Goal: Find specific page/section: Find specific page/section

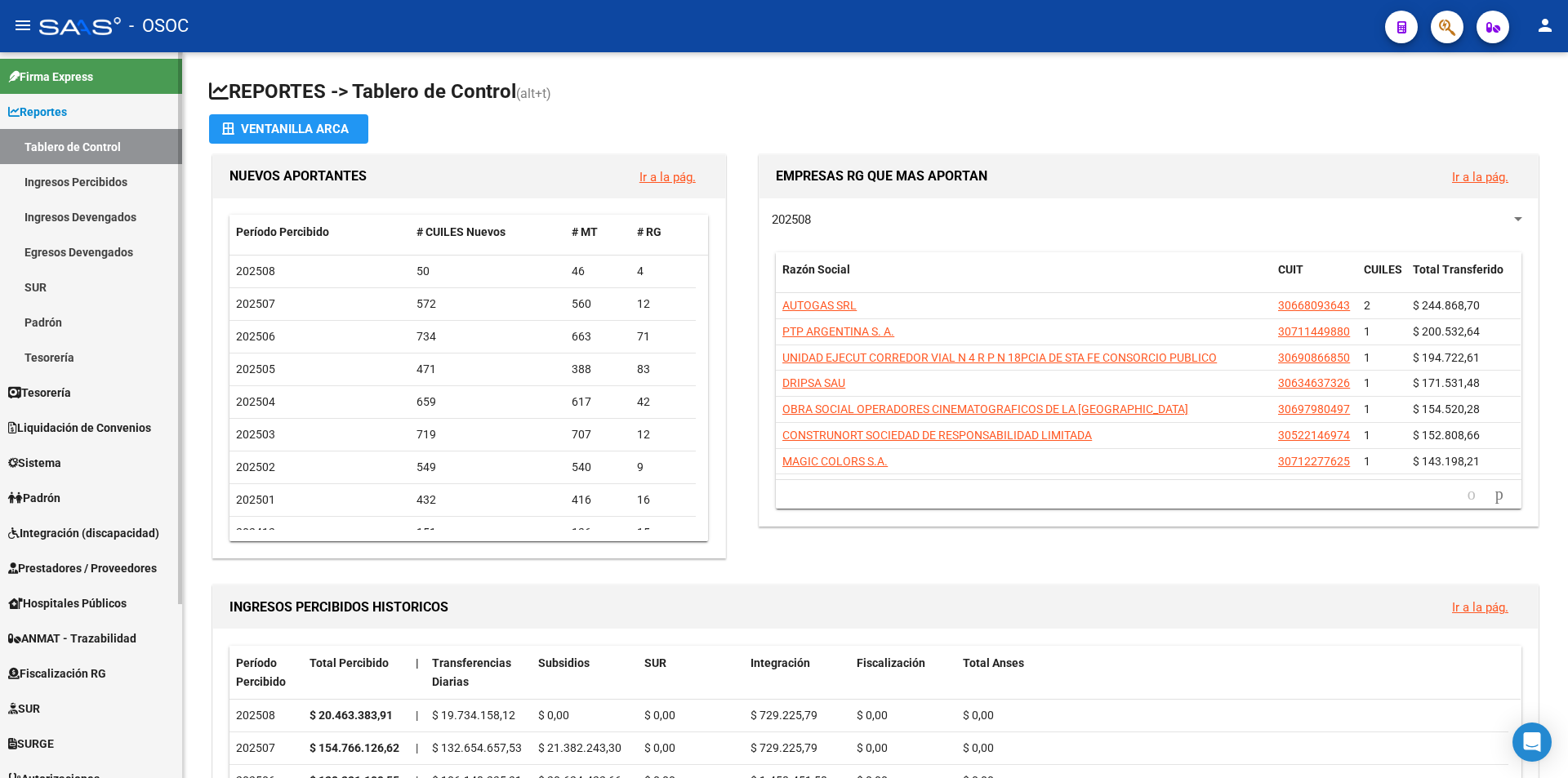
click at [112, 117] on link "Reportes" at bounding box center [91, 111] width 182 height 35
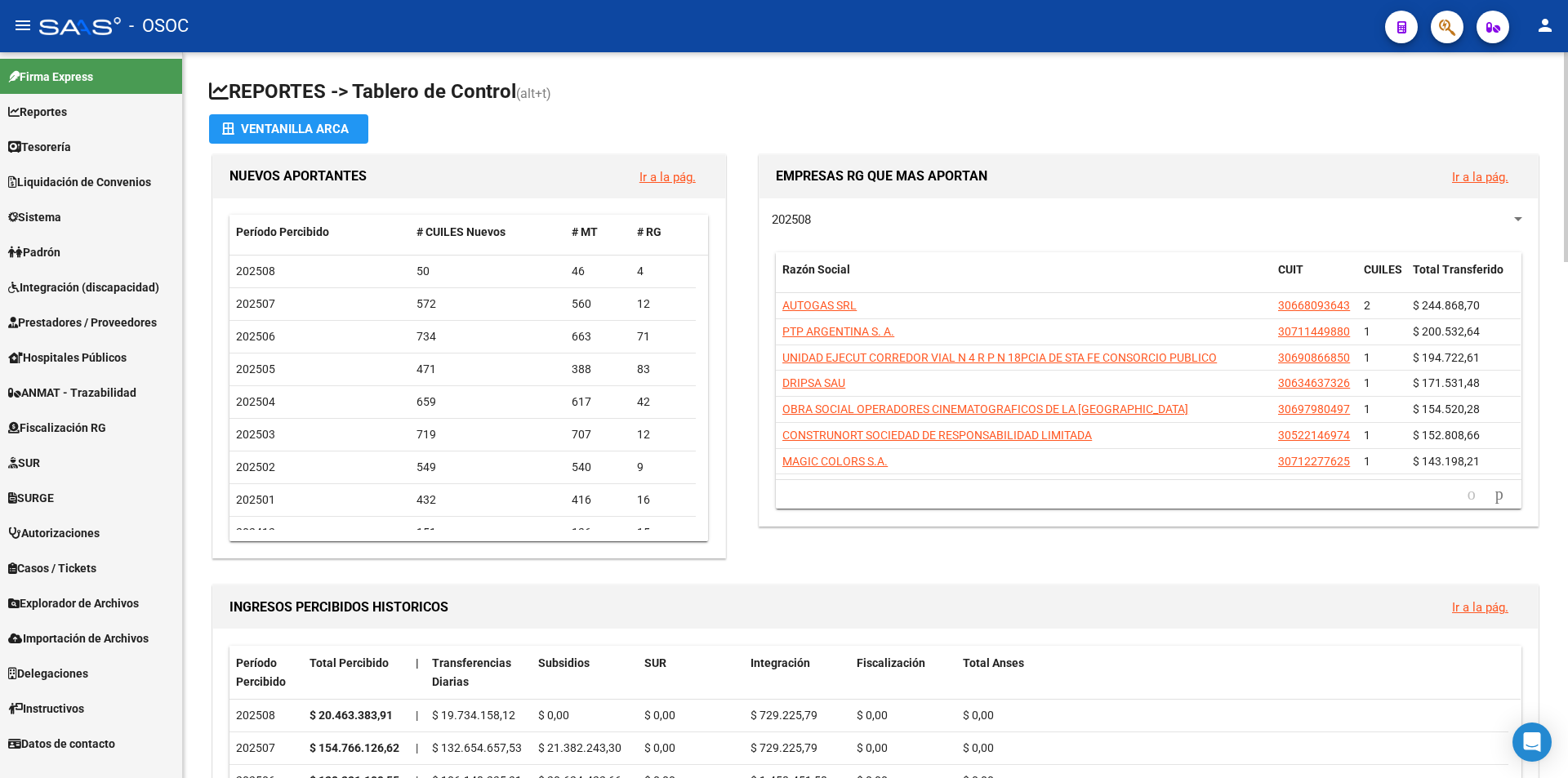
scroll to position [572, 0]
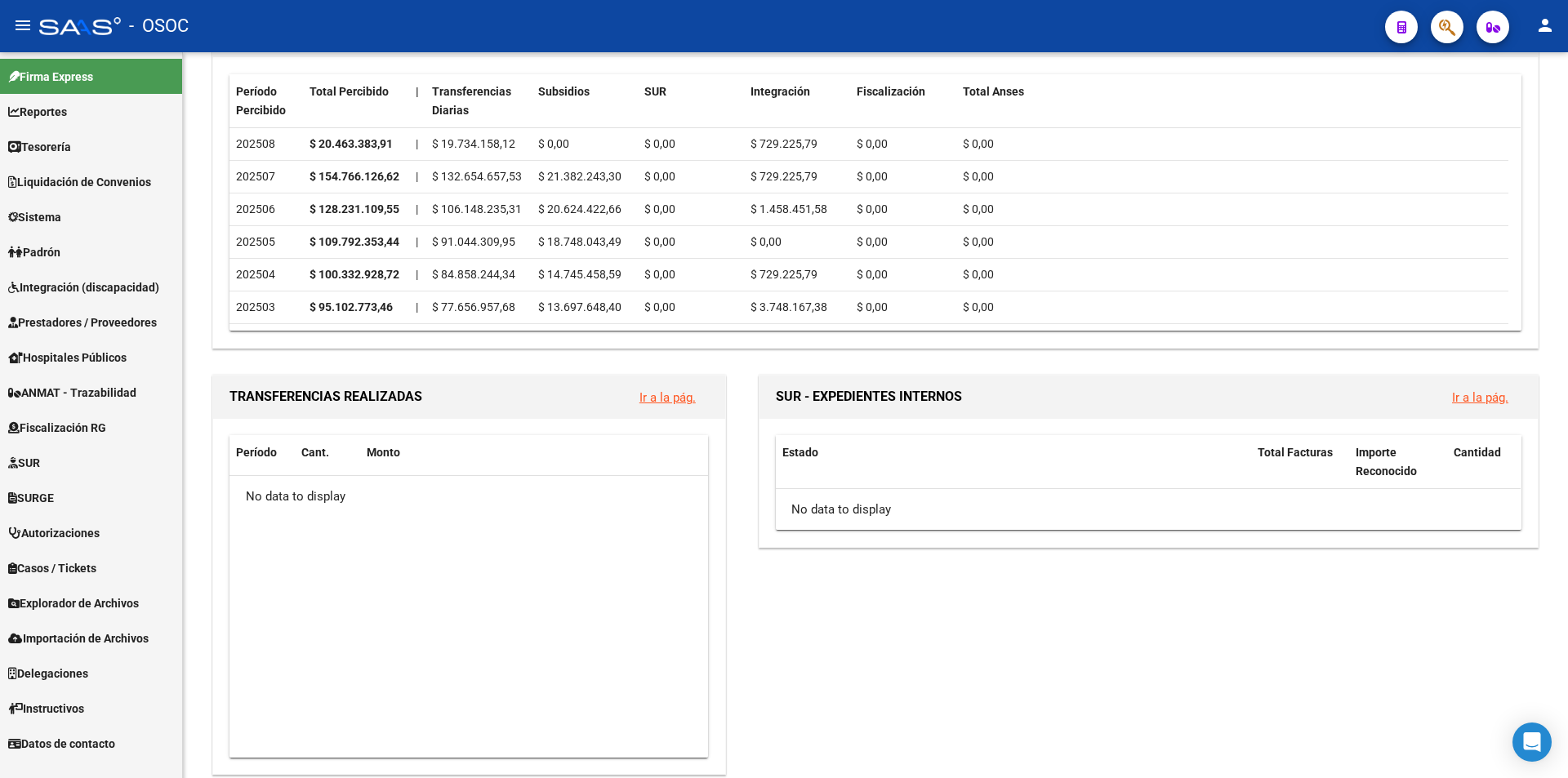
click at [128, 594] on span "Explorador de Archivos" at bounding box center [73, 603] width 130 height 18
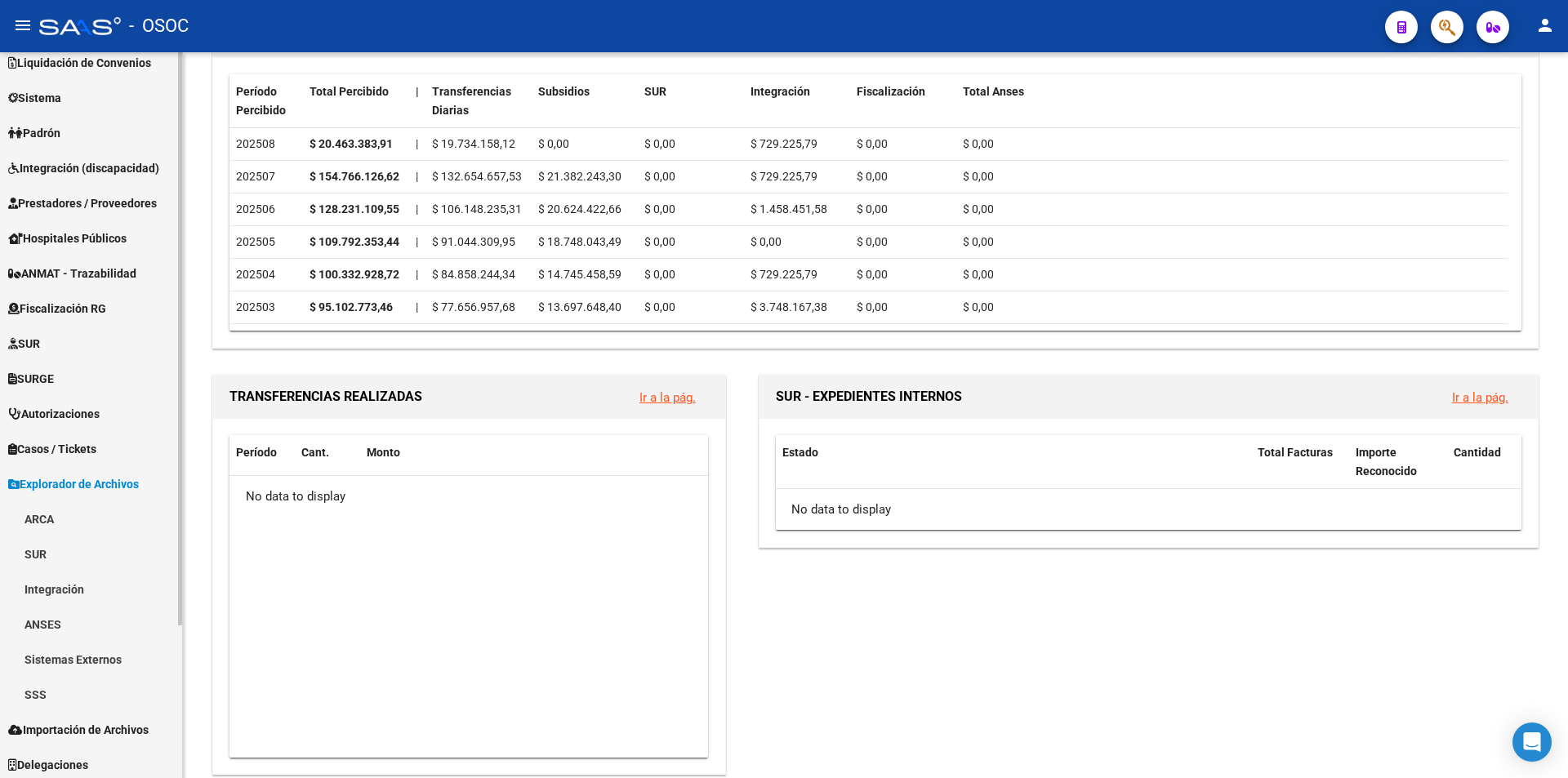
scroll to position [194, 0]
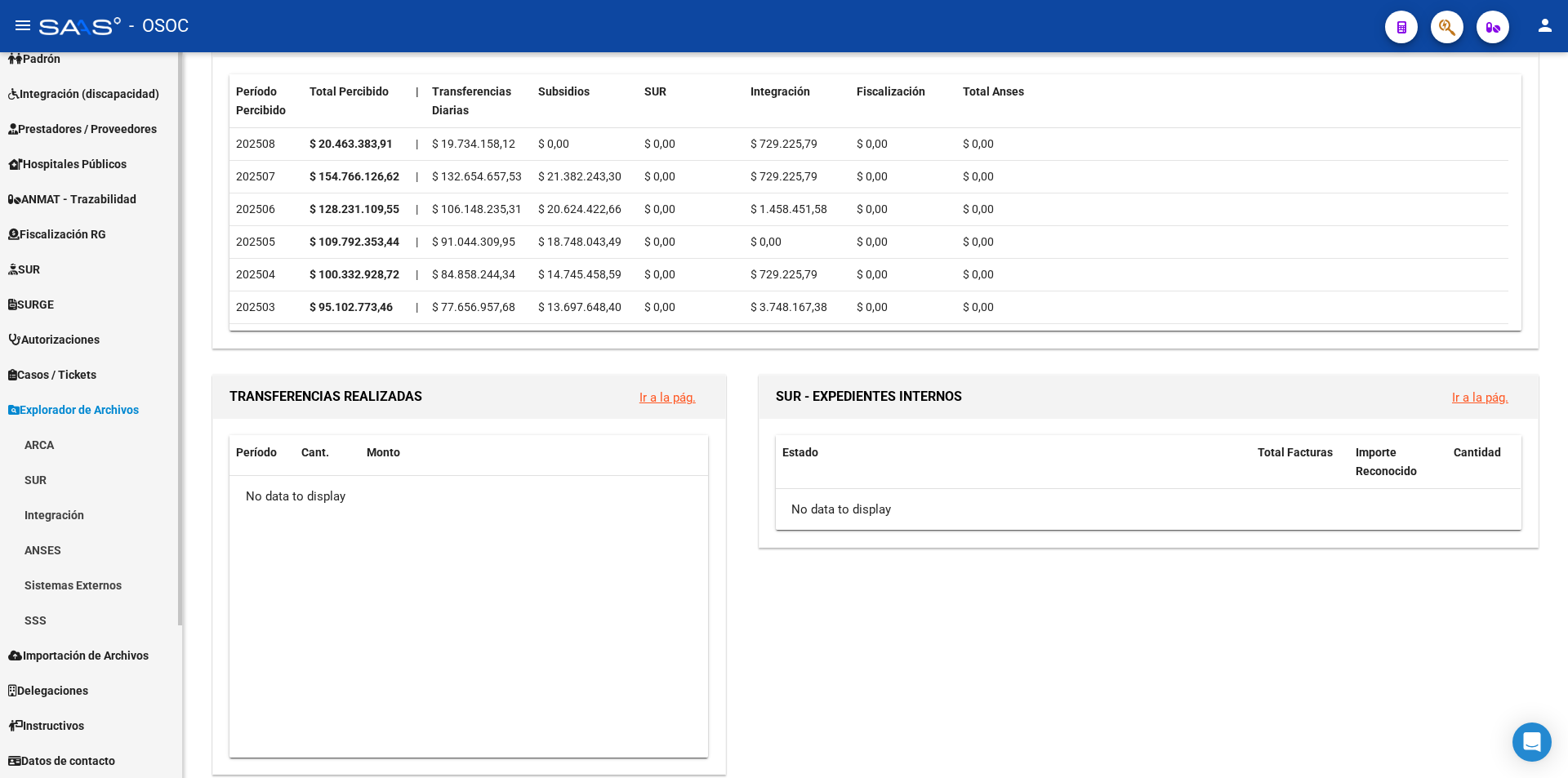
click at [139, 620] on link "SSS" at bounding box center [91, 620] width 182 height 35
click at [138, 610] on link "SSS" at bounding box center [91, 620] width 182 height 35
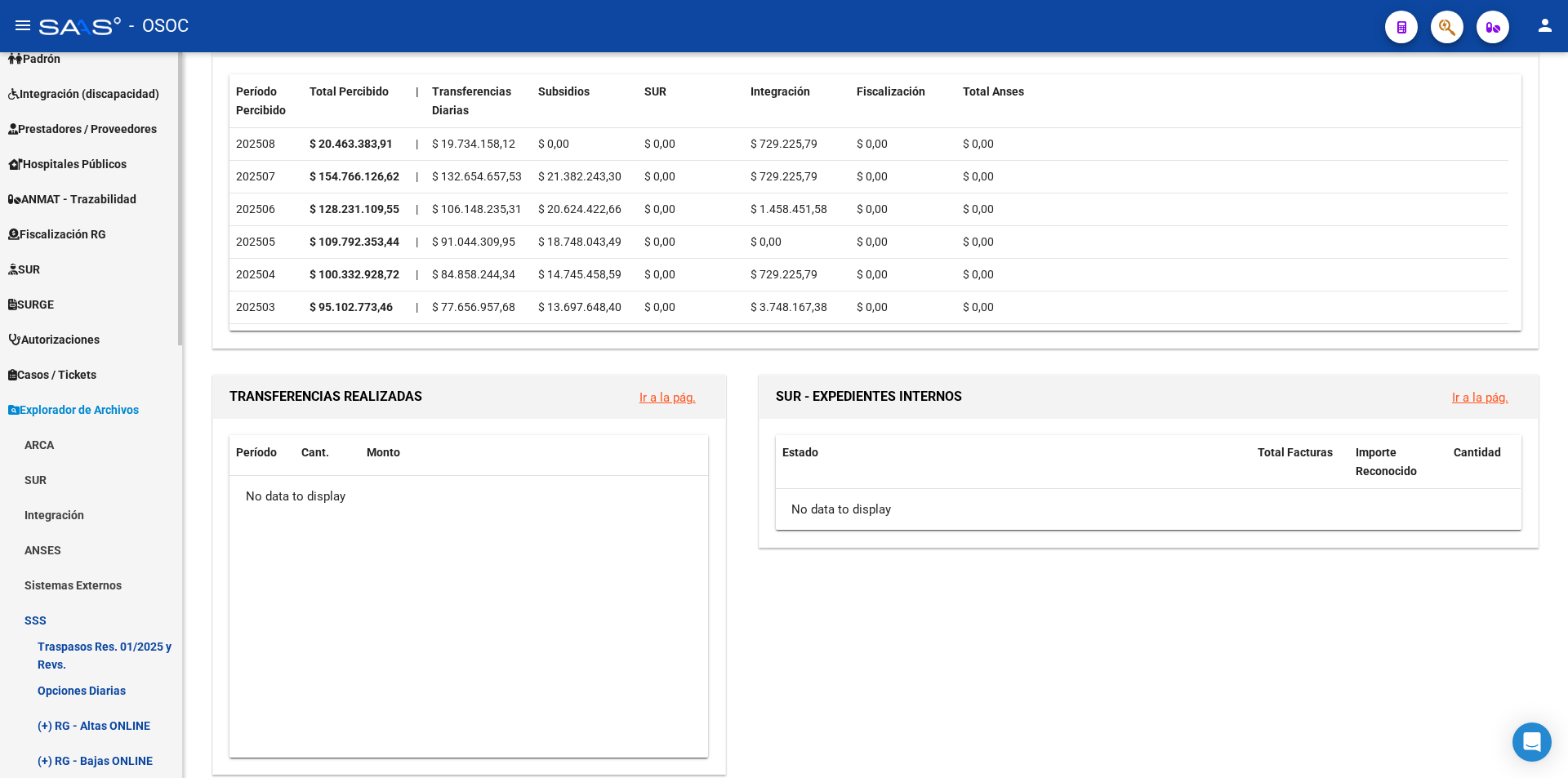
scroll to position [439, 0]
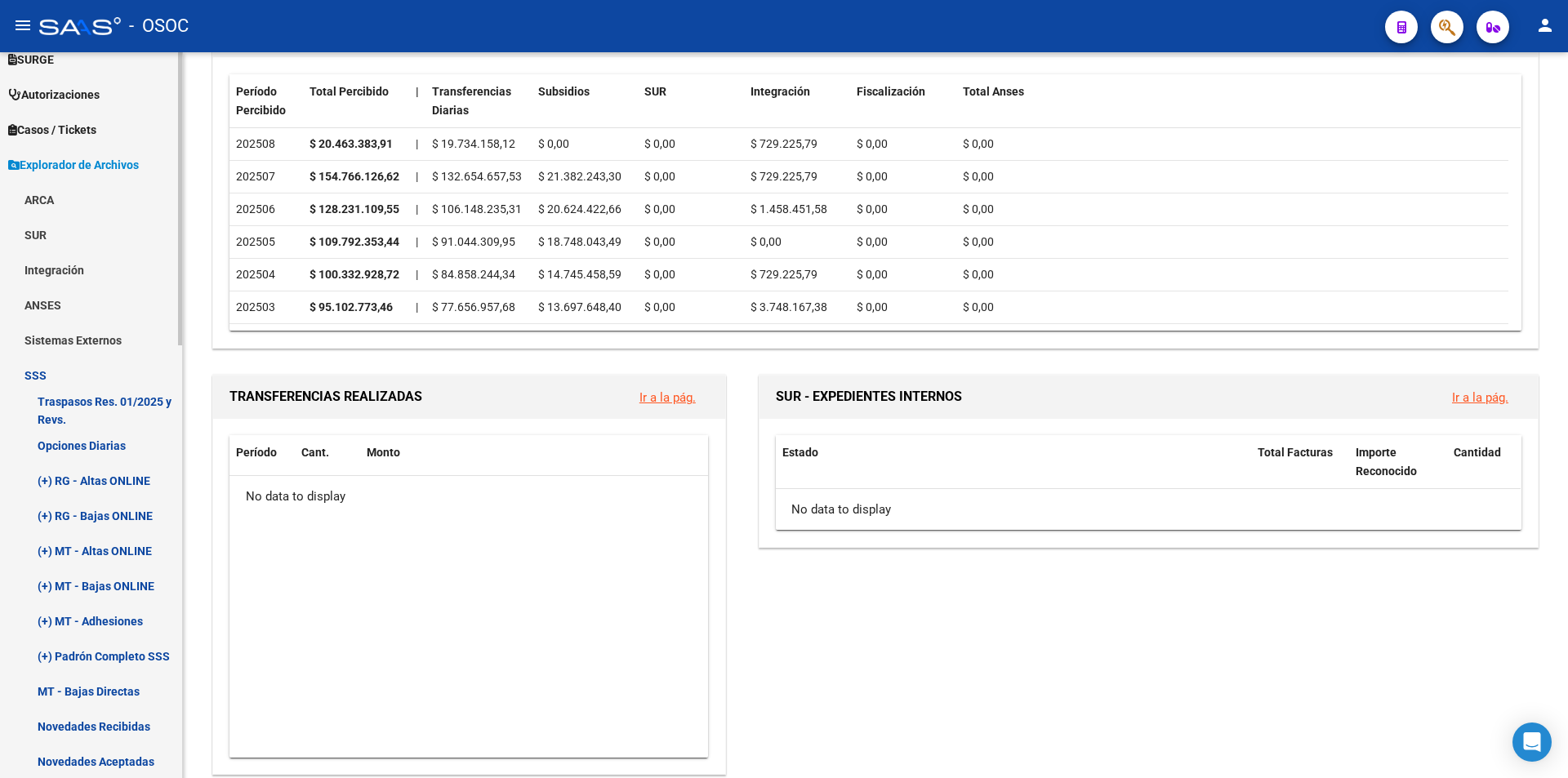
click at [129, 490] on link "(+) RG - Altas ONLINE" at bounding box center [91, 480] width 182 height 35
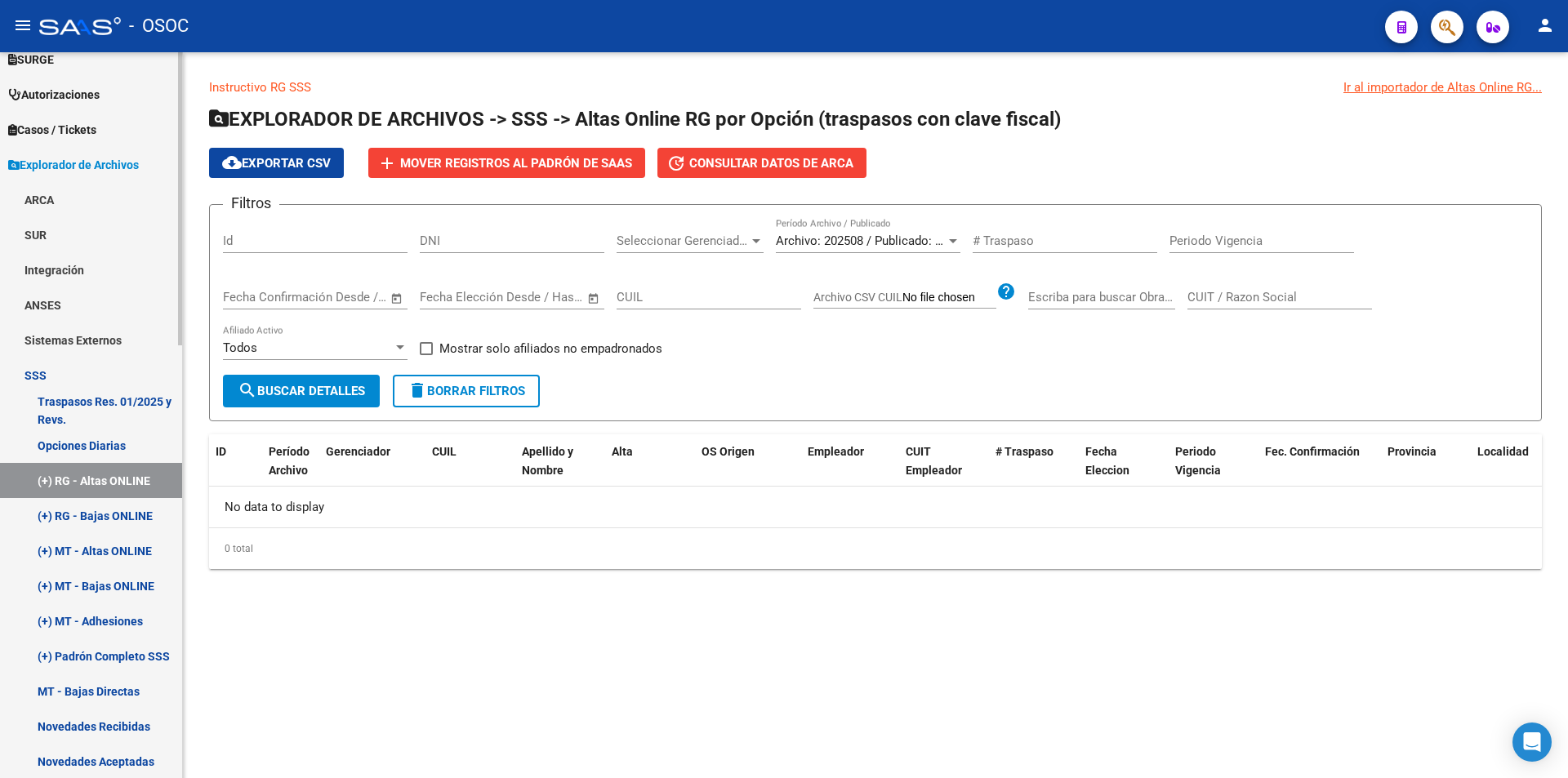
click at [129, 515] on link "(+) RG - Bajas ONLINE" at bounding box center [91, 515] width 182 height 35
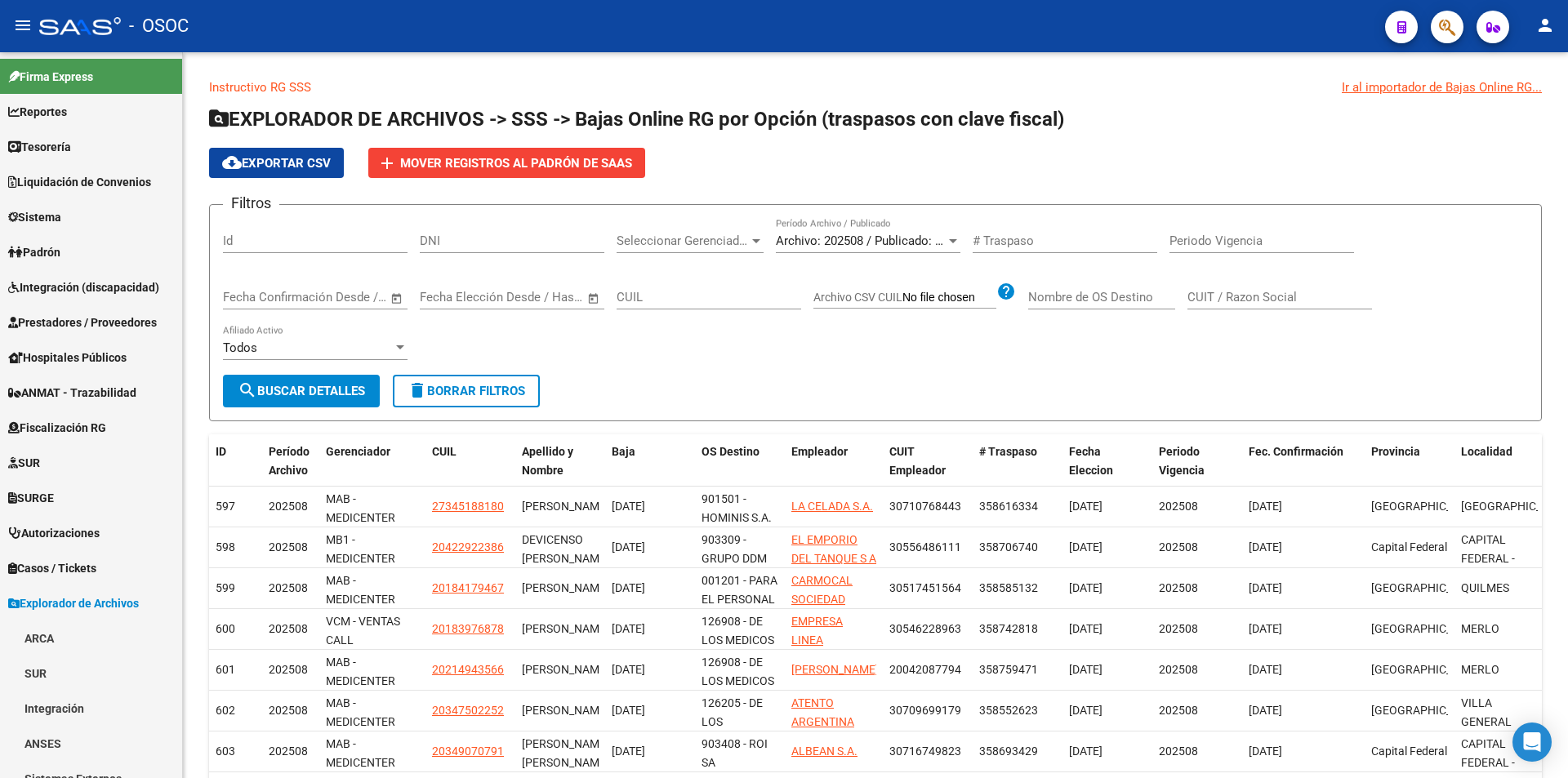
click at [144, 14] on span "- OSOC" at bounding box center [158, 26] width 60 height 36
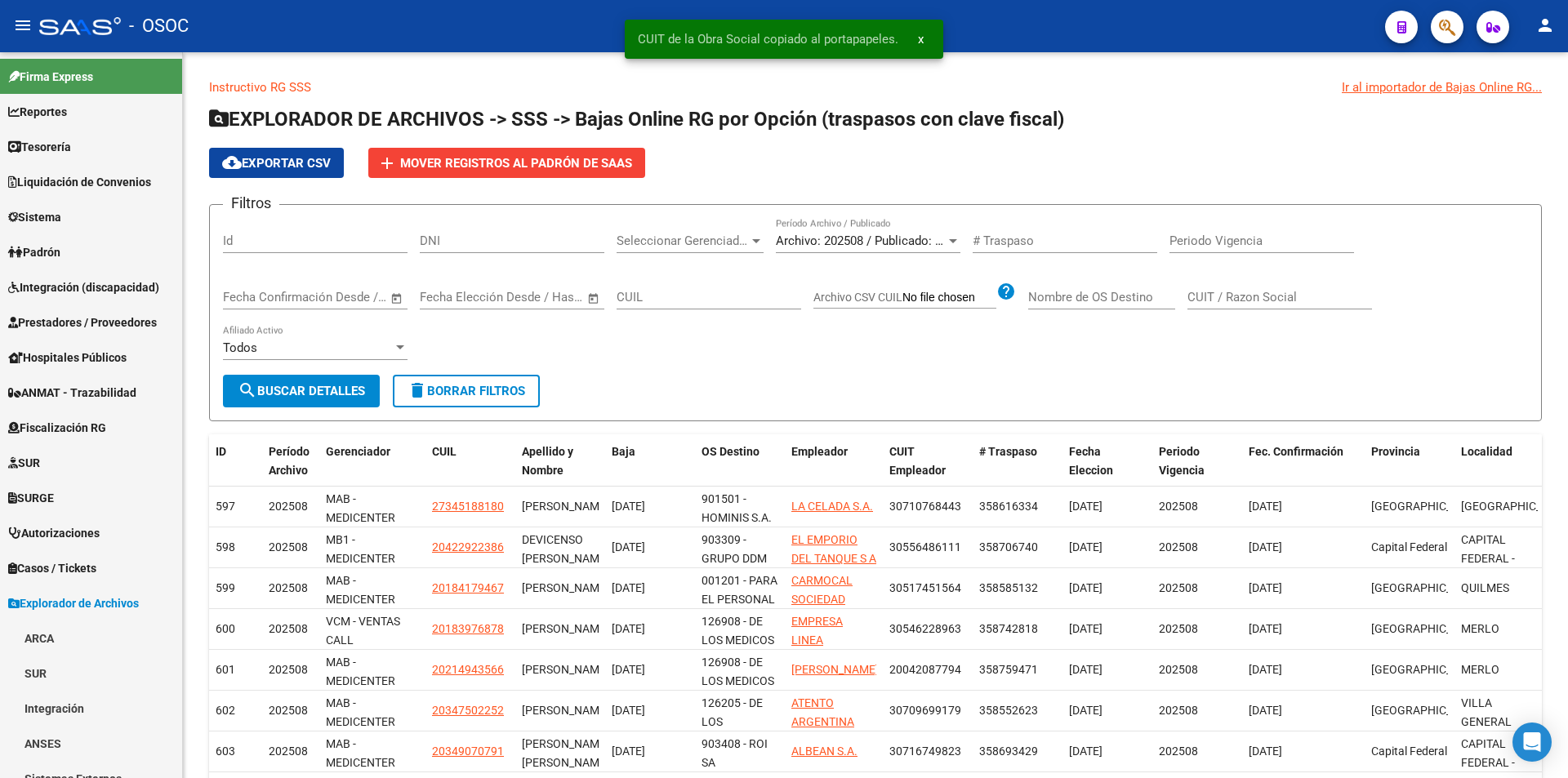
click at [89, 33] on div at bounding box center [80, 26] width 81 height 18
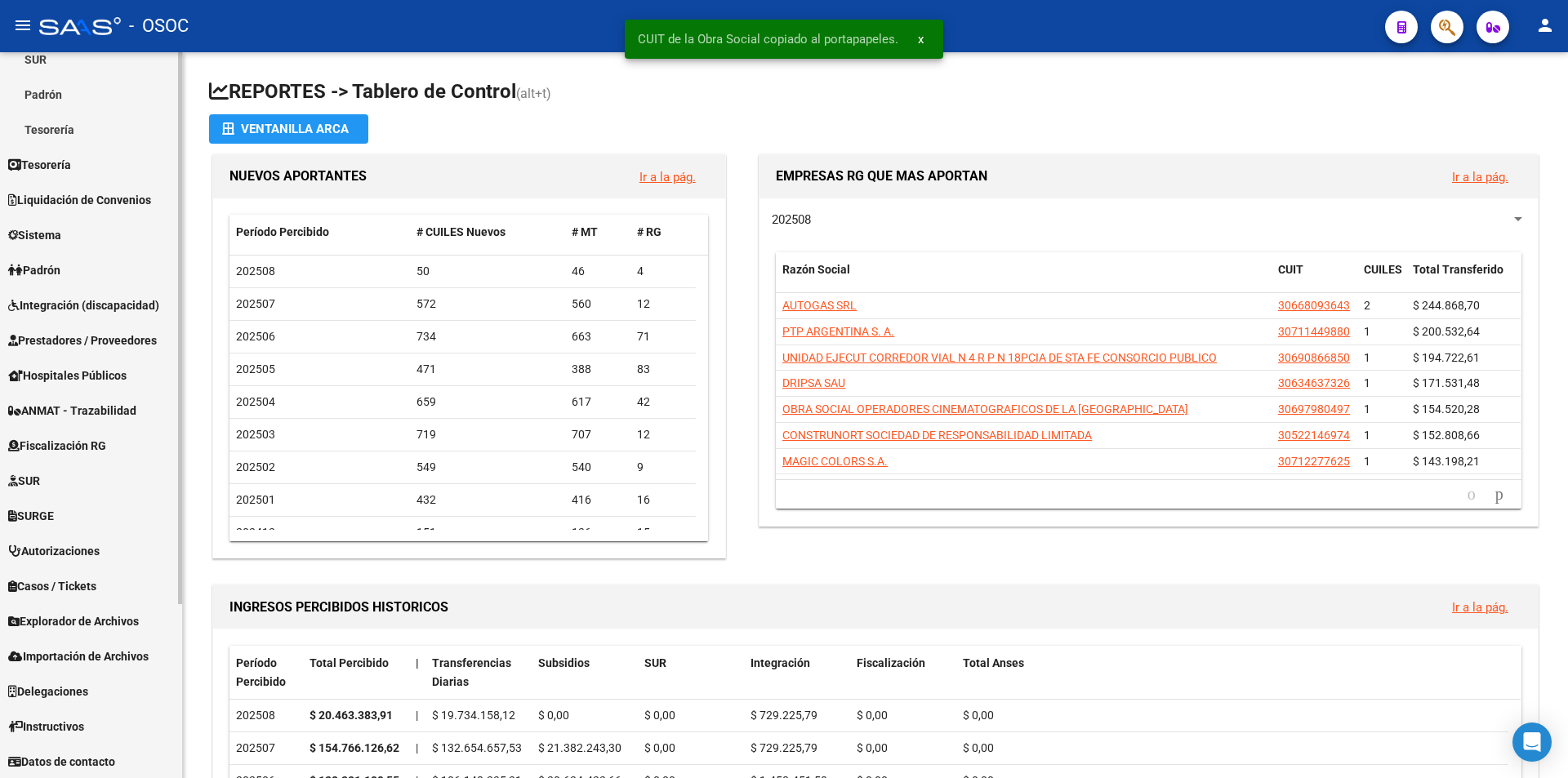
scroll to position [229, 0]
click at [80, 608] on link "Explorador de Archivos" at bounding box center [91, 620] width 182 height 35
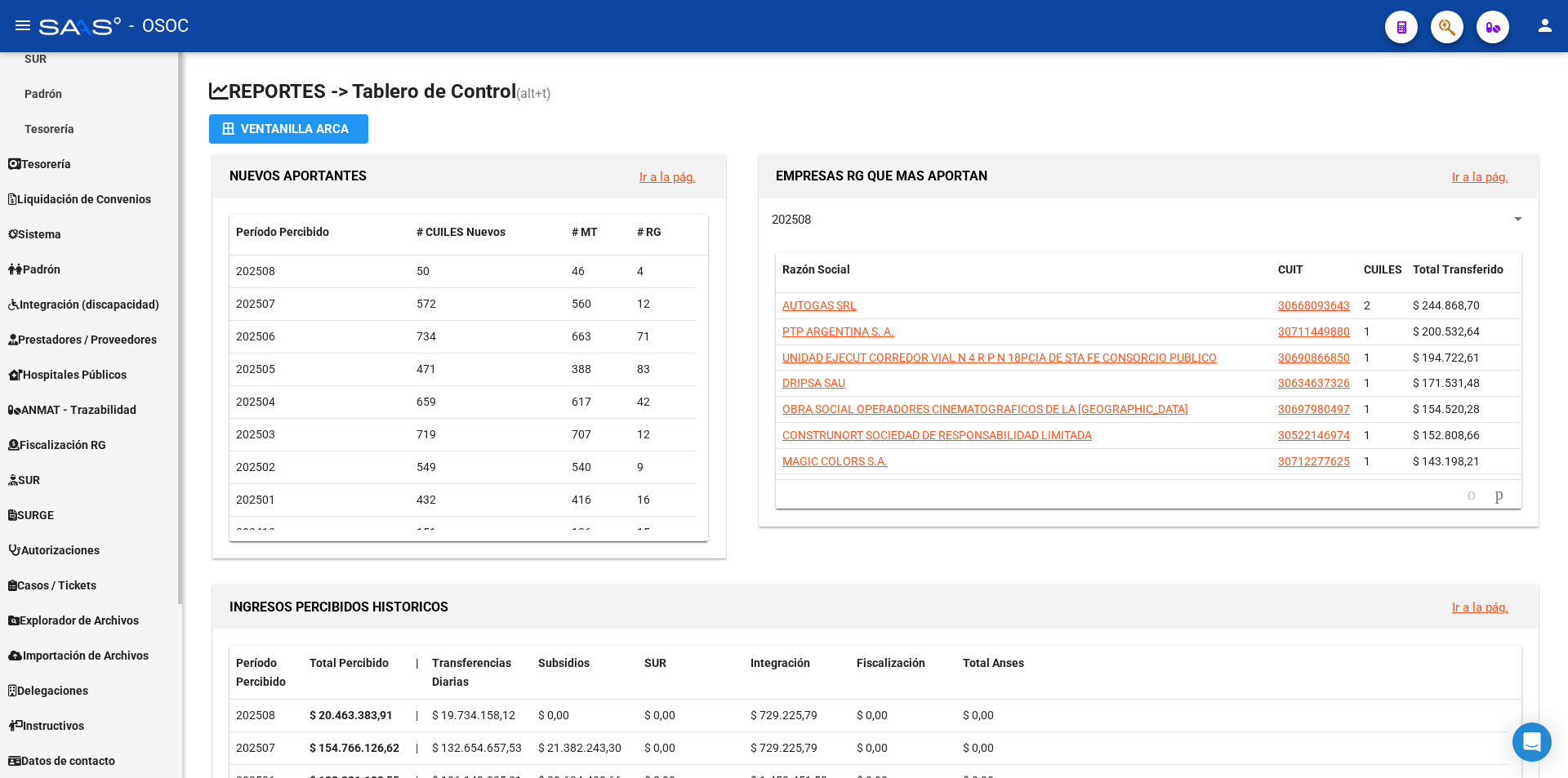
click at [100, 623] on span "Explorador de Archivos" at bounding box center [73, 621] width 130 height 18
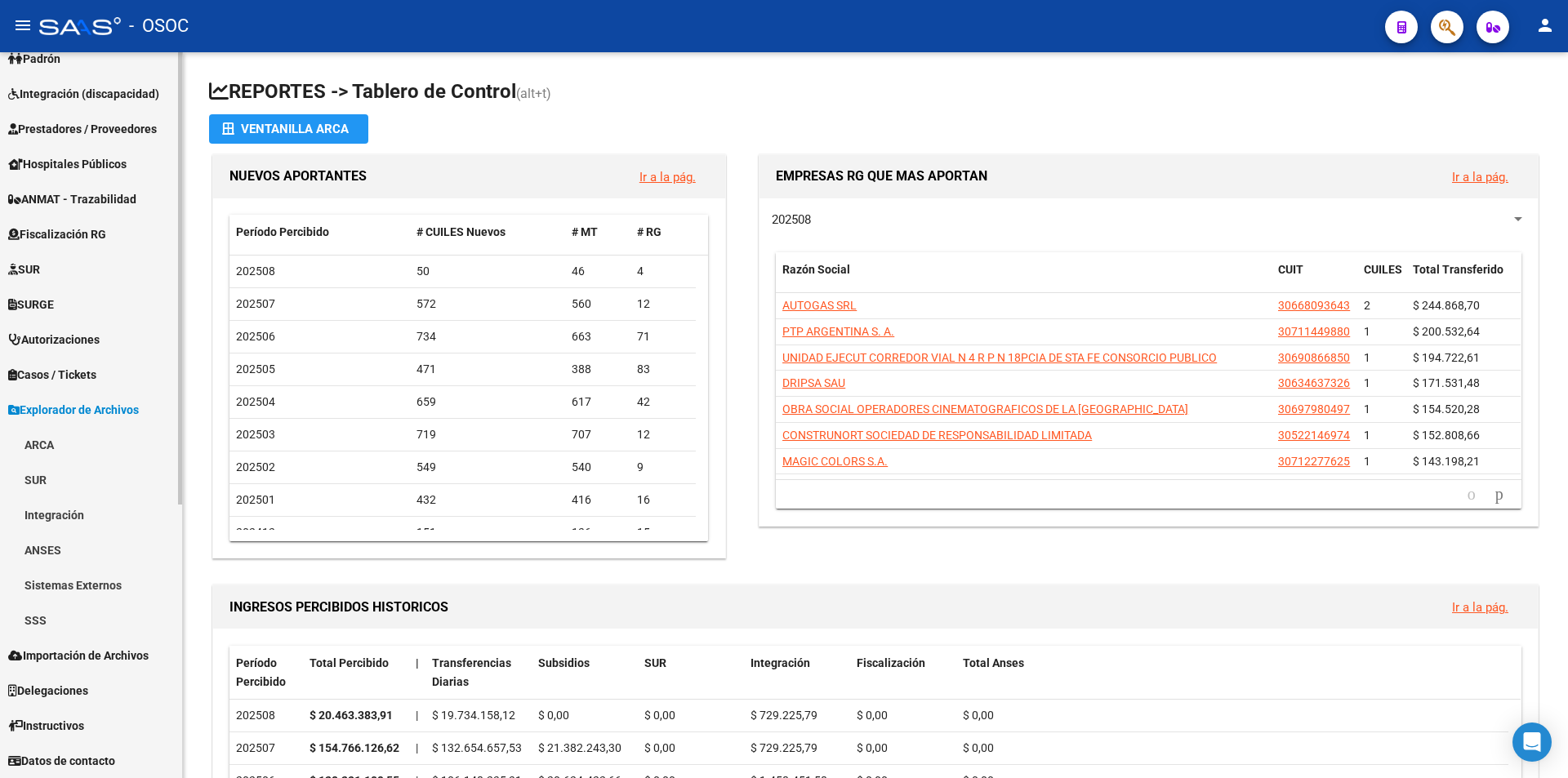
click at [98, 626] on link "SSS" at bounding box center [91, 620] width 182 height 35
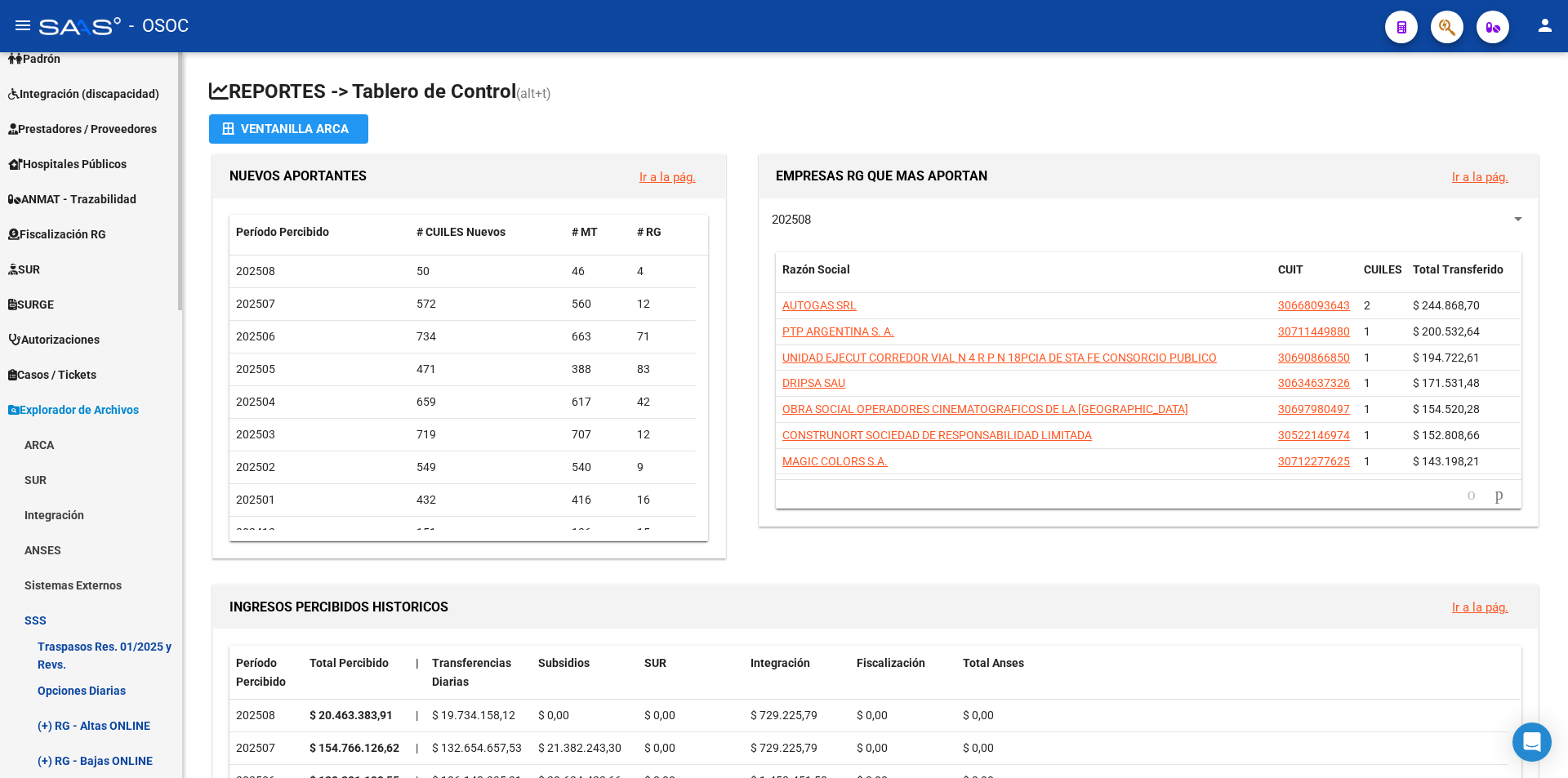
click at [113, 695] on link "Opciones Diarias" at bounding box center [91, 690] width 182 height 35
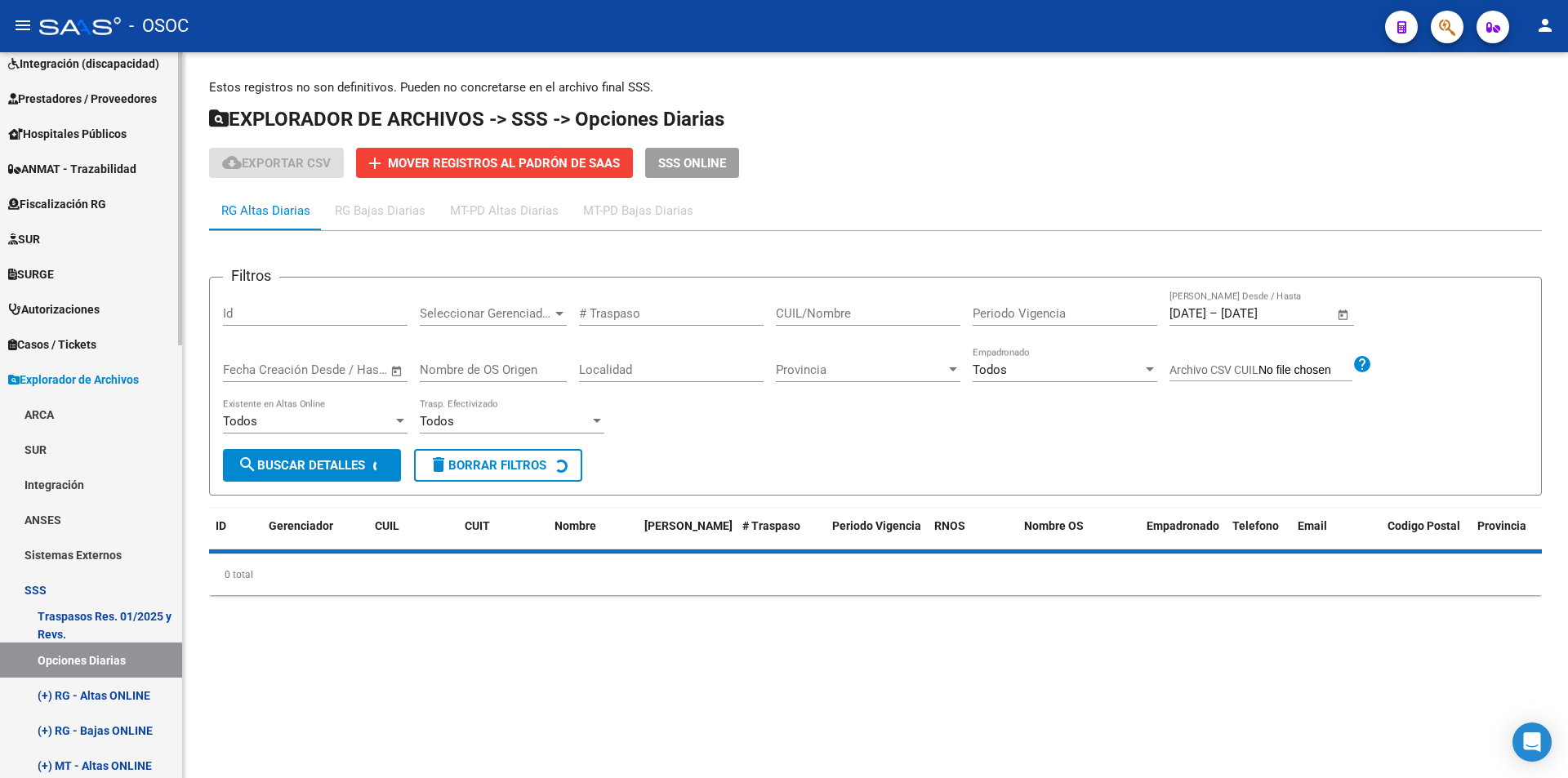
scroll to position [194, 0]
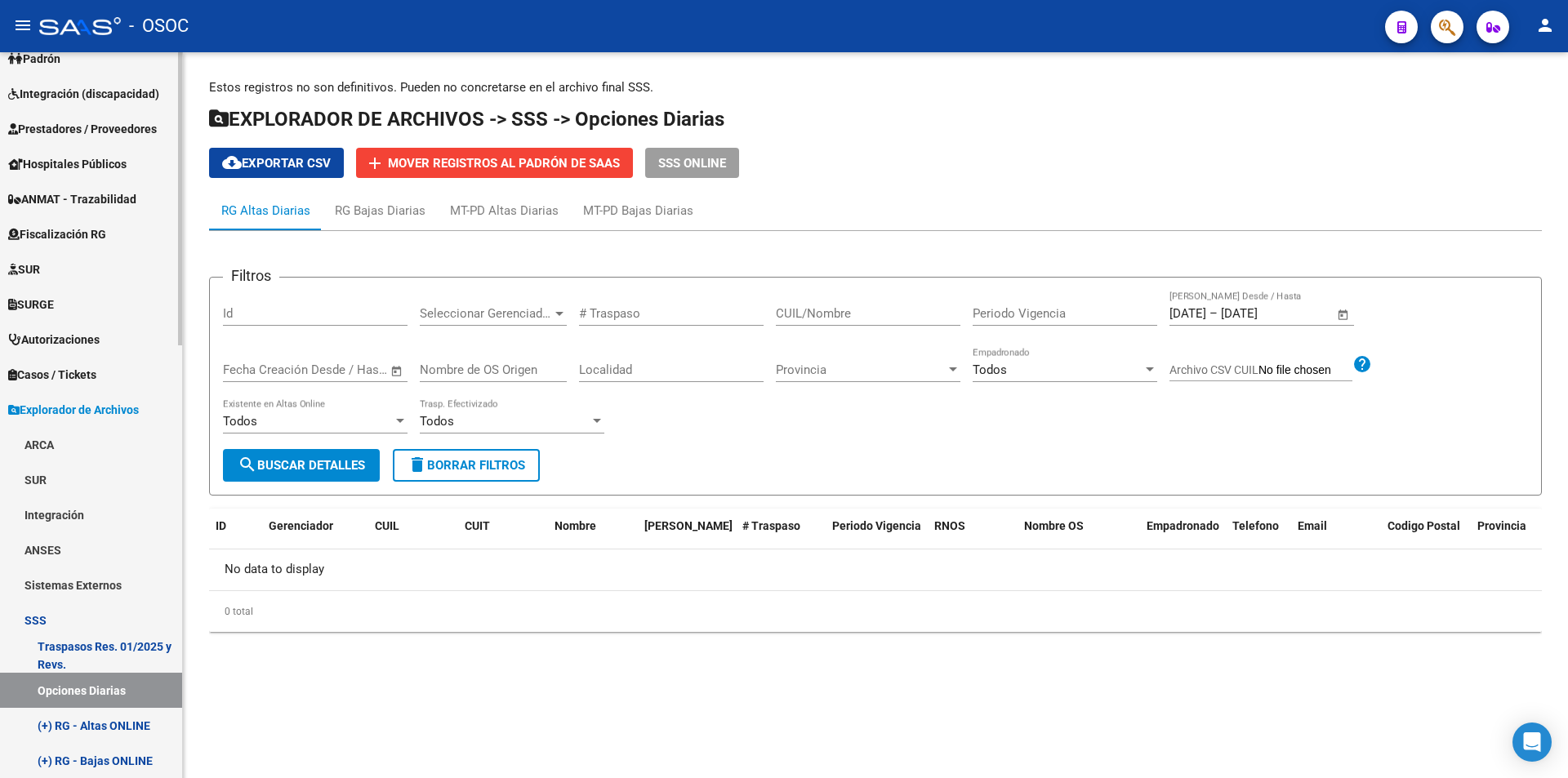
click at [123, 662] on link "Traspasos Res. 01/2025 y Revs." at bounding box center [91, 655] width 182 height 35
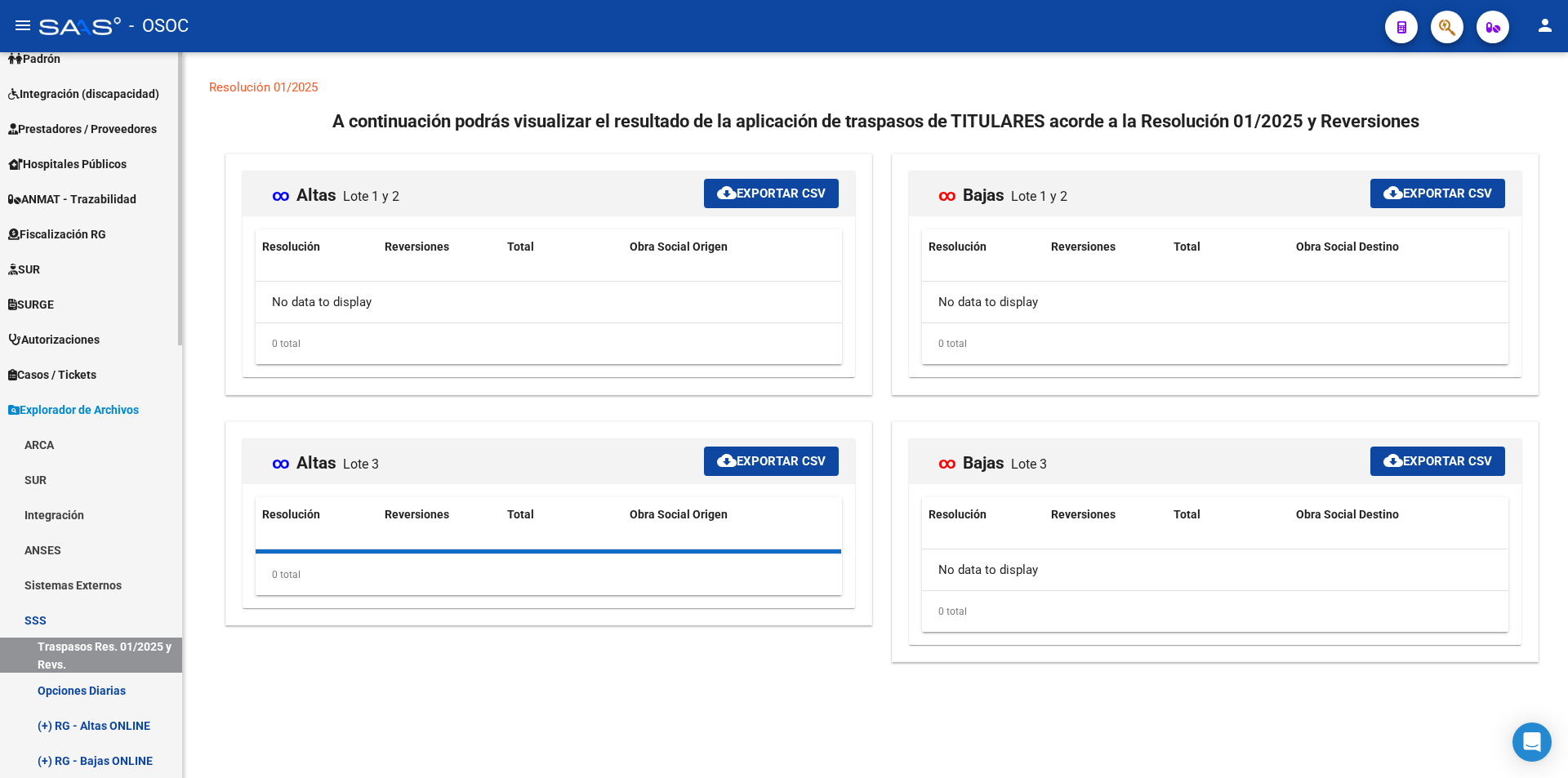
click at [135, 700] on link "Opciones Diarias" at bounding box center [91, 690] width 182 height 35
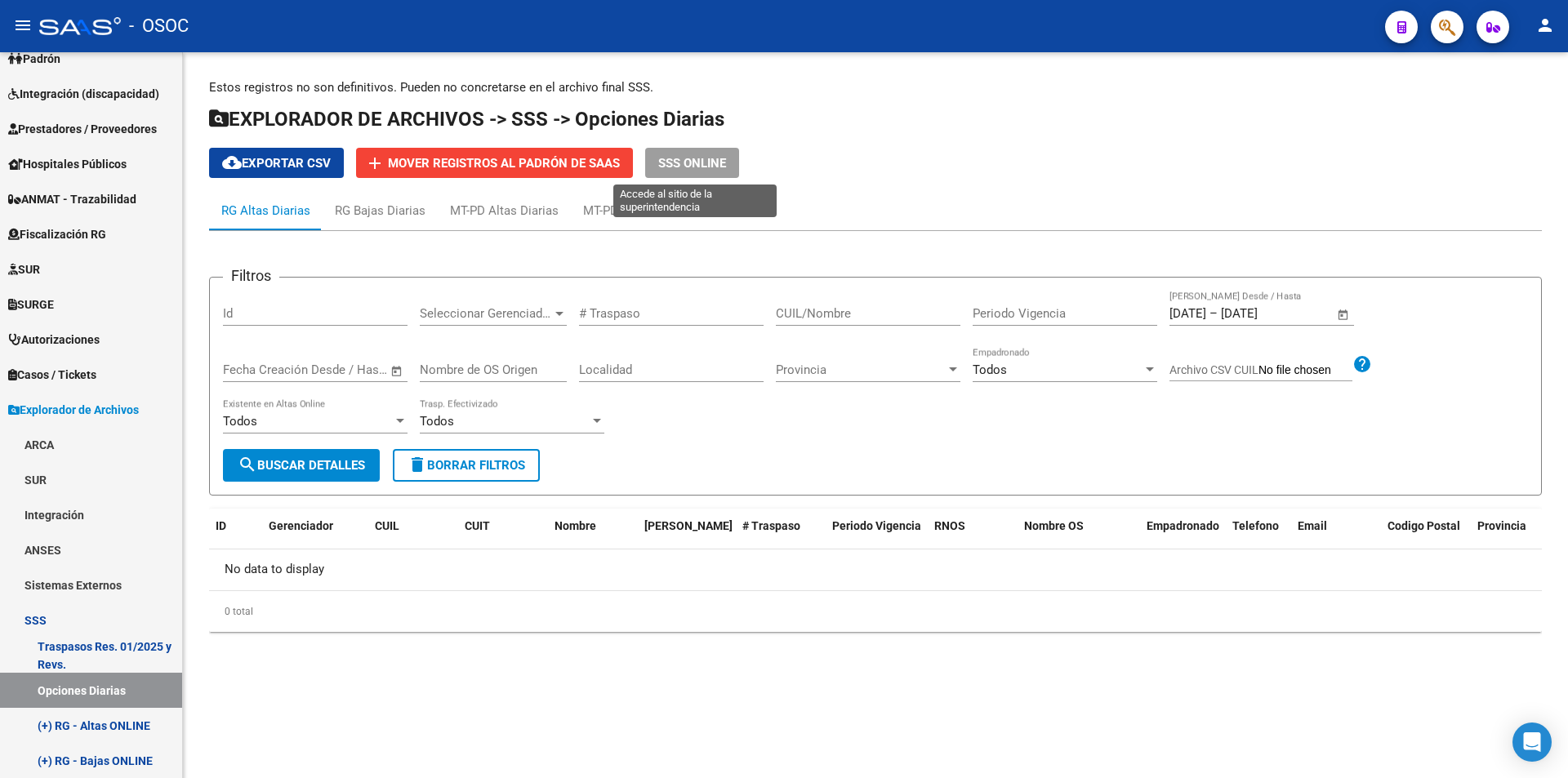
click at [718, 170] on span "SSS ONLINE" at bounding box center [692, 163] width 68 height 14
click at [709, 173] on button "SSS ONLINE" at bounding box center [692, 163] width 94 height 30
click at [623, 81] on p "Estos registros no son definitivos. Pueden no concretarse en el archivo final S…" at bounding box center [876, 88] width 1333 height 18
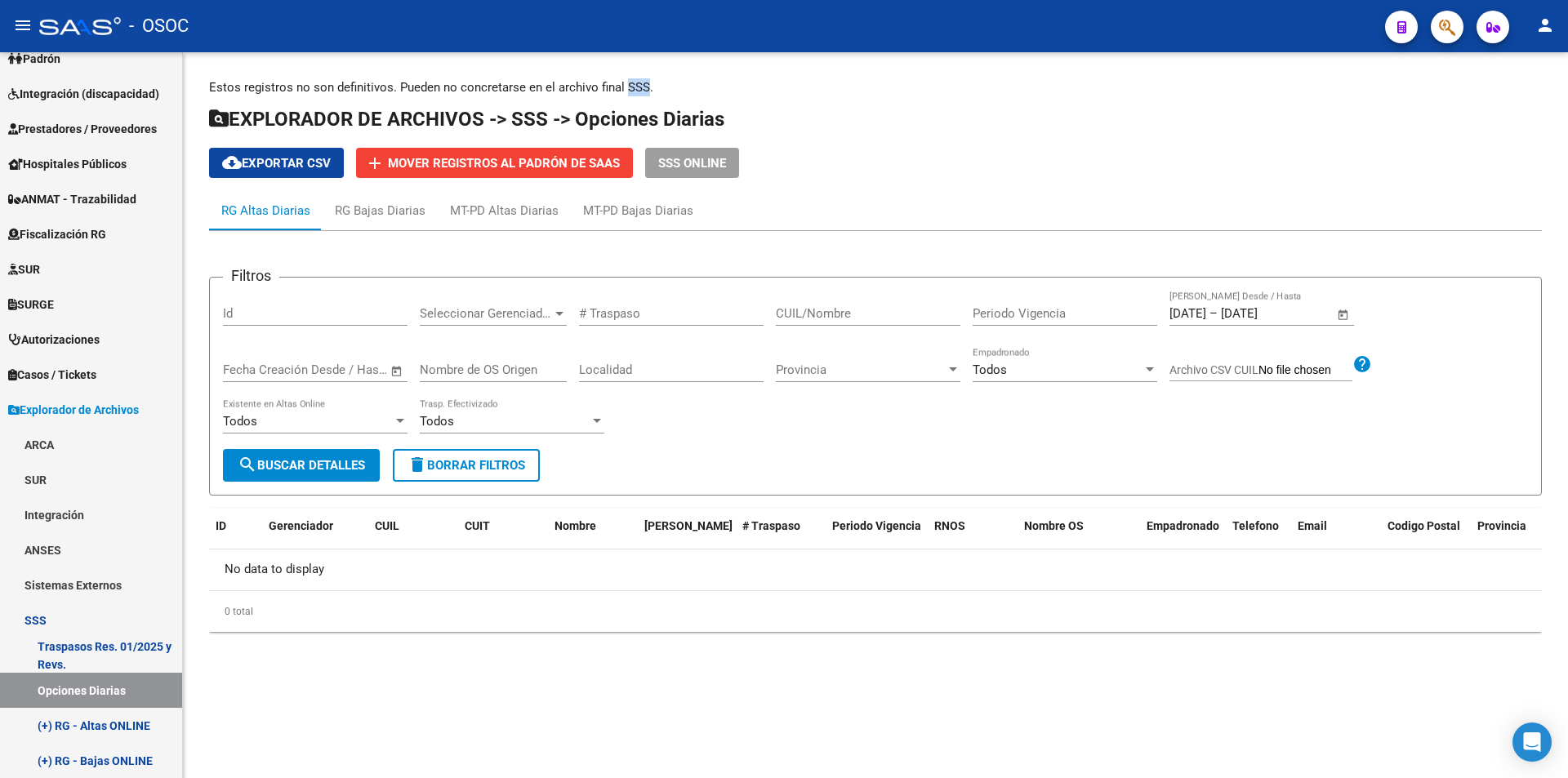
click at [623, 81] on p "Estos registros no son definitivos. Pueden no concretarse en el archivo final S…" at bounding box center [876, 88] width 1333 height 18
click at [703, 114] on span "EXPLORADOR DE ARCHIVOS -> SSS -> Opciones Diarias" at bounding box center [466, 120] width 516 height 23
drag, startPoint x: 747, startPoint y: 110, endPoint x: 773, endPoint y: 98, distance: 28.6
click at [762, 102] on div "Estos registros no son definitivos. Pueden no concretarse en el archivo final S…" at bounding box center [876, 362] width 1333 height 566
click at [776, 95] on p "Estos registros no son definitivos. Pueden no concretarse en el archivo final S…" at bounding box center [876, 88] width 1333 height 18
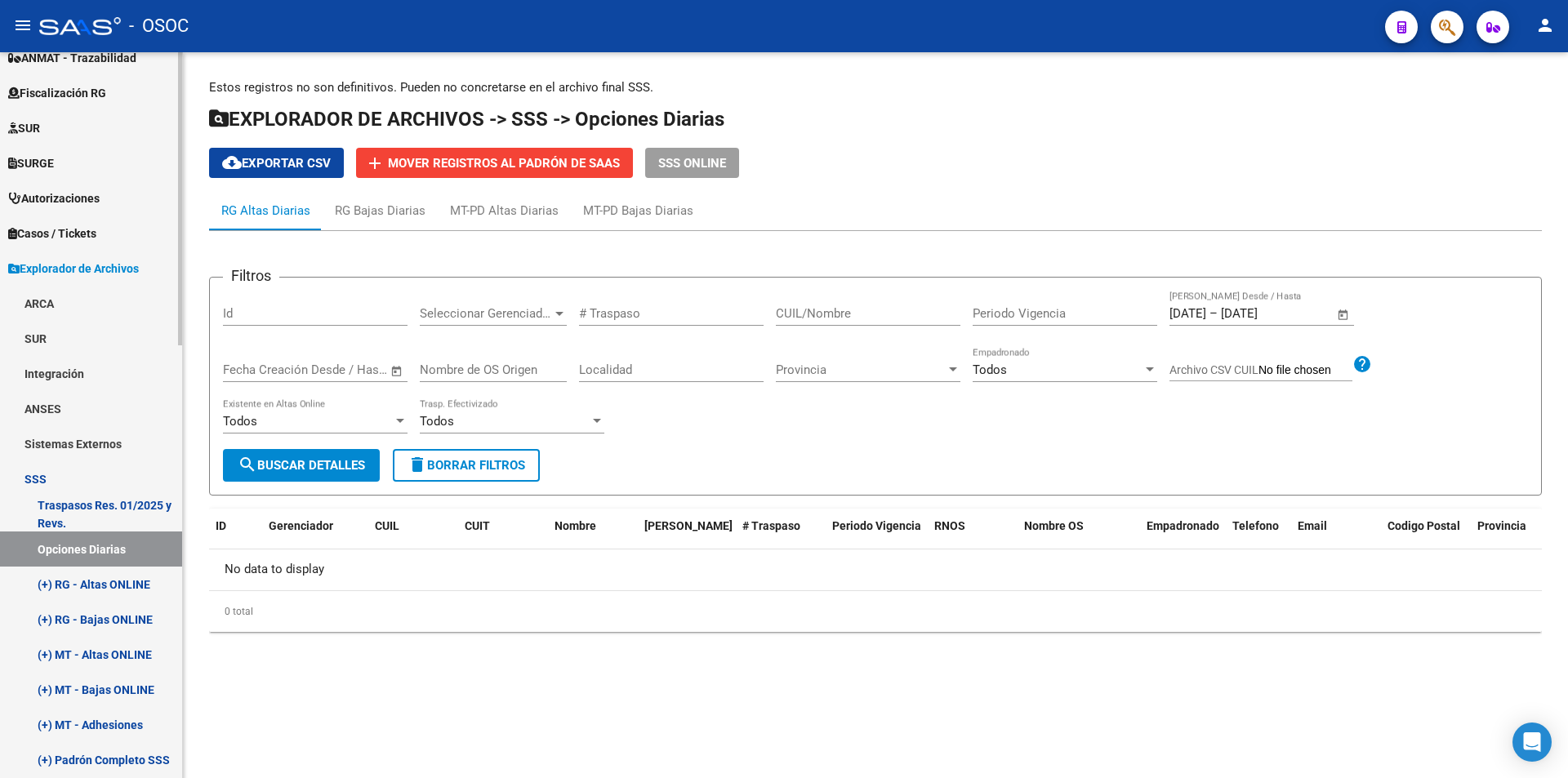
scroll to position [356, 0]
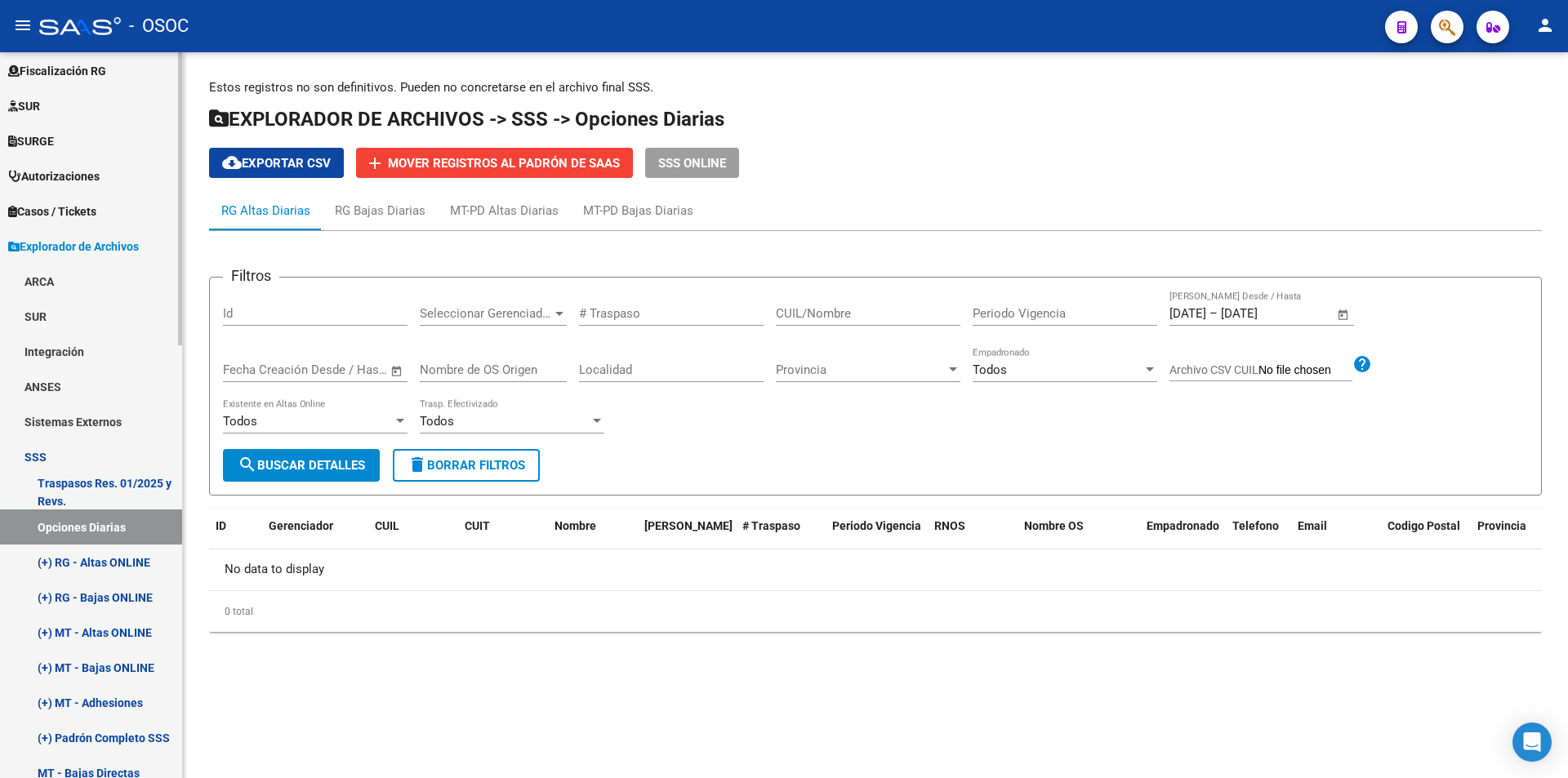
click at [65, 471] on link "SSS" at bounding box center [91, 456] width 182 height 35
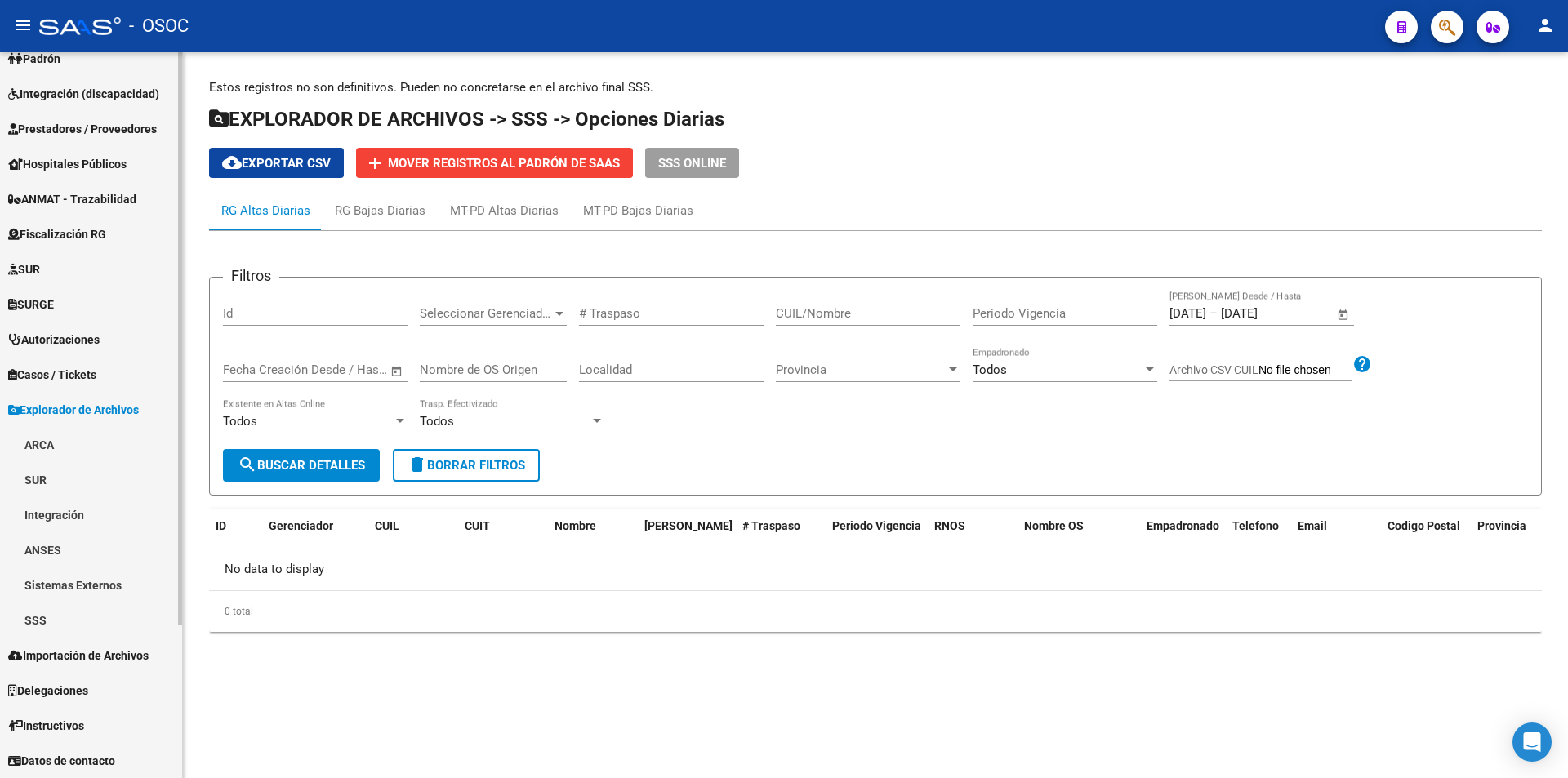
click at [76, 403] on span "Explorador de Archivos" at bounding box center [73, 410] width 130 height 18
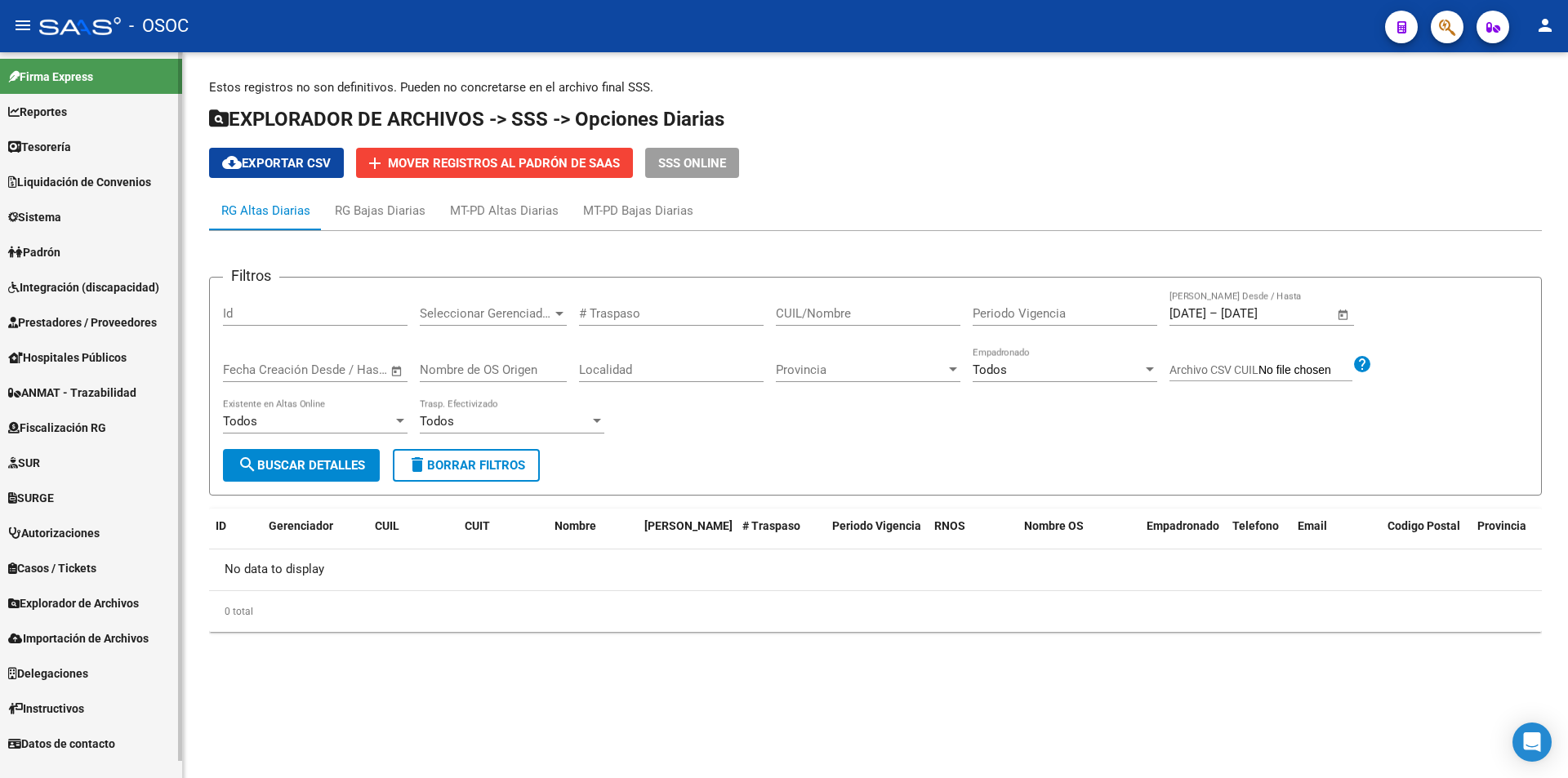
scroll to position [0, 0]
click at [82, 599] on span "Explorador de Archivos" at bounding box center [73, 603] width 130 height 18
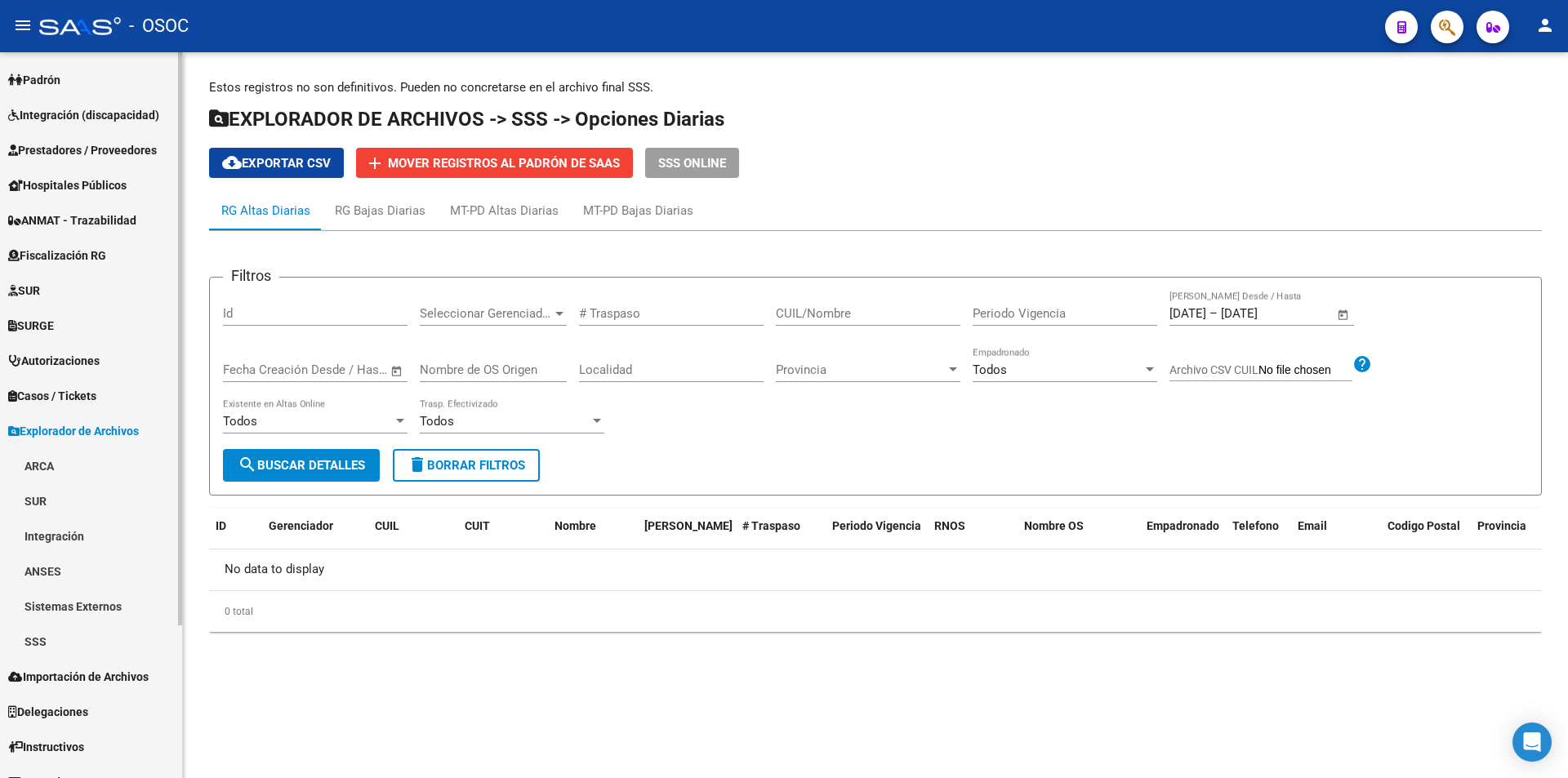
scroll to position [194, 0]
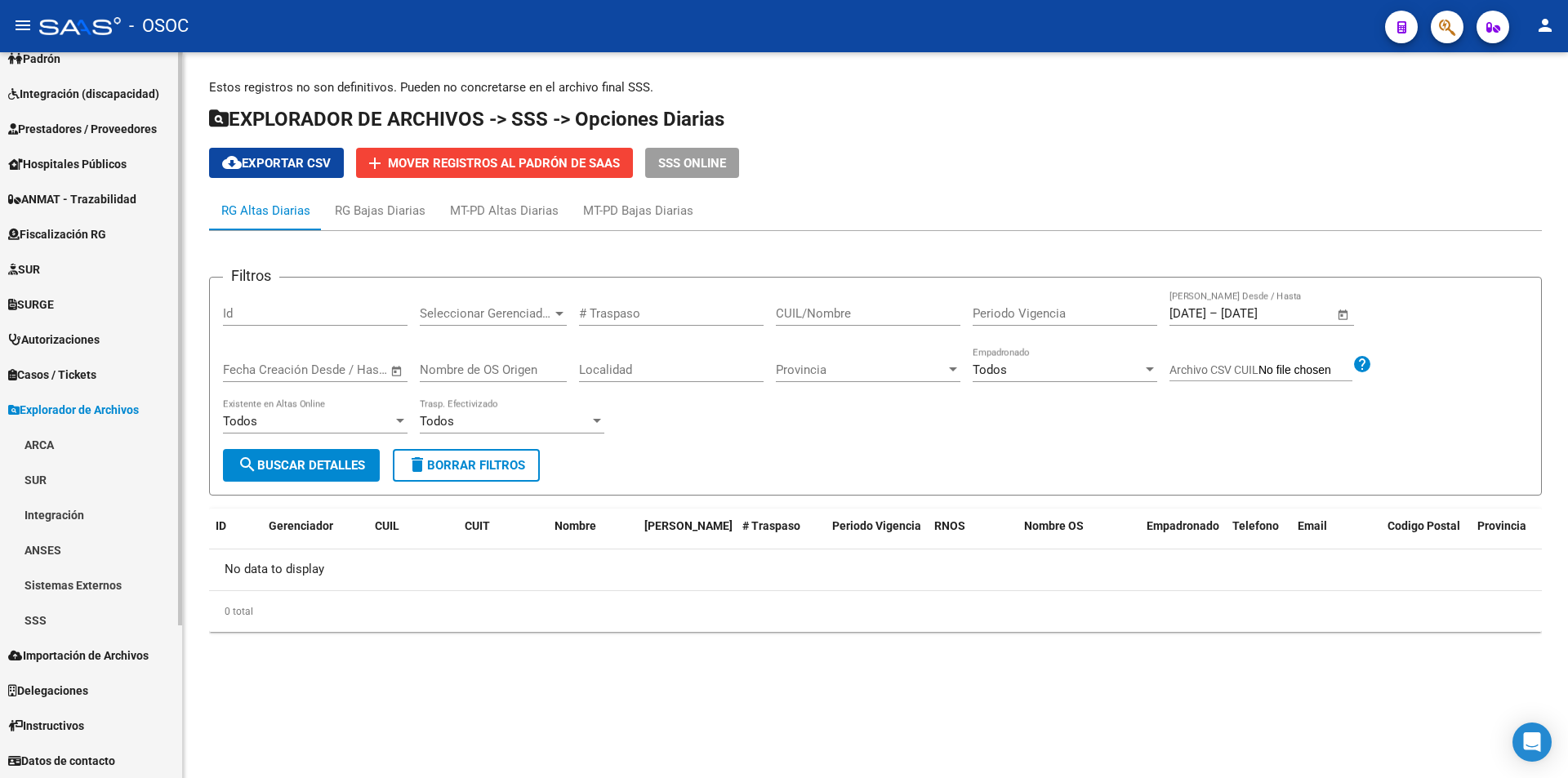
click at [73, 616] on link "SSS" at bounding box center [91, 620] width 182 height 35
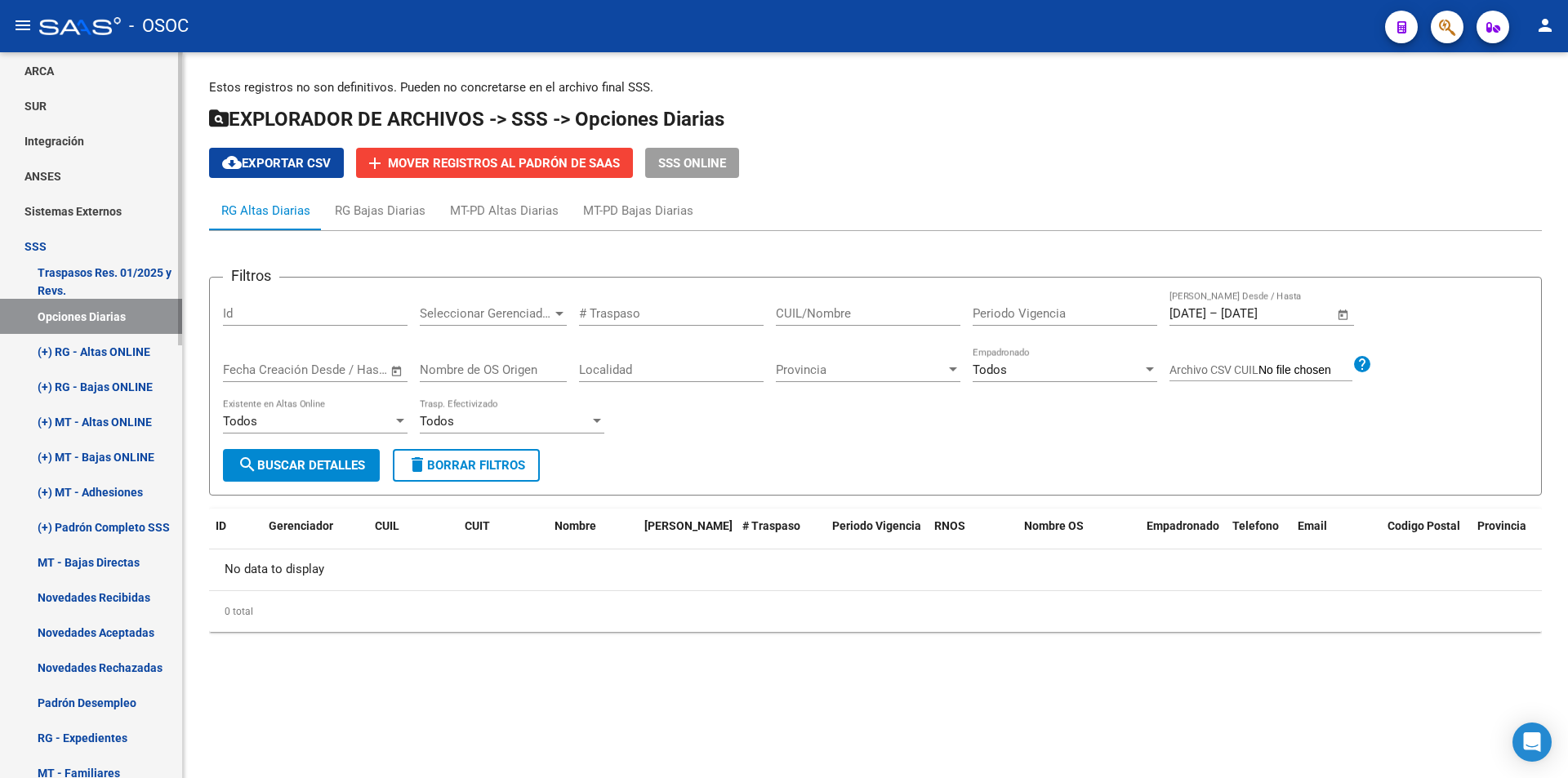
scroll to position [602, 0]
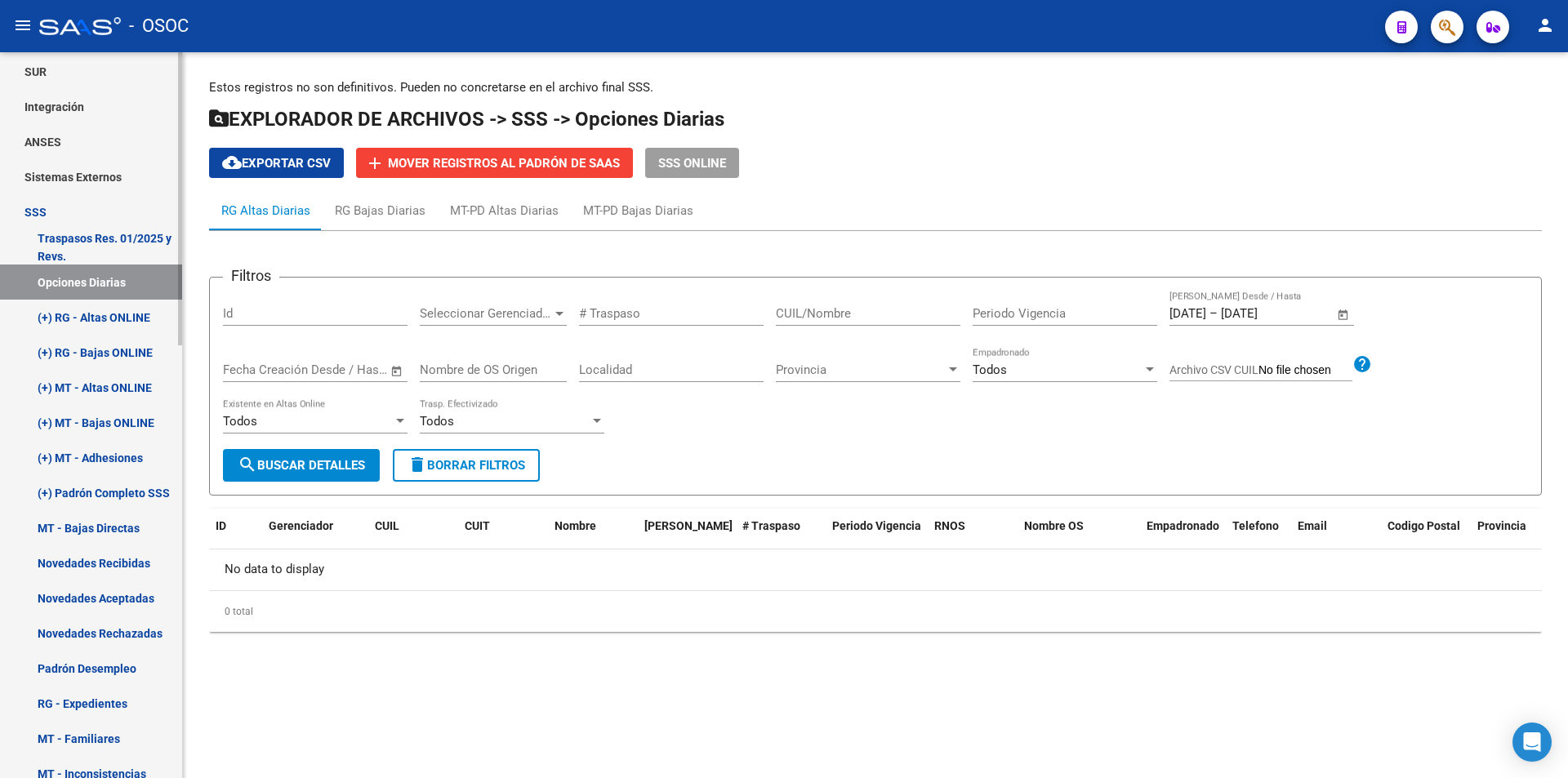
click at [145, 324] on link "(+) RG - Altas ONLINE" at bounding box center [91, 316] width 182 height 35
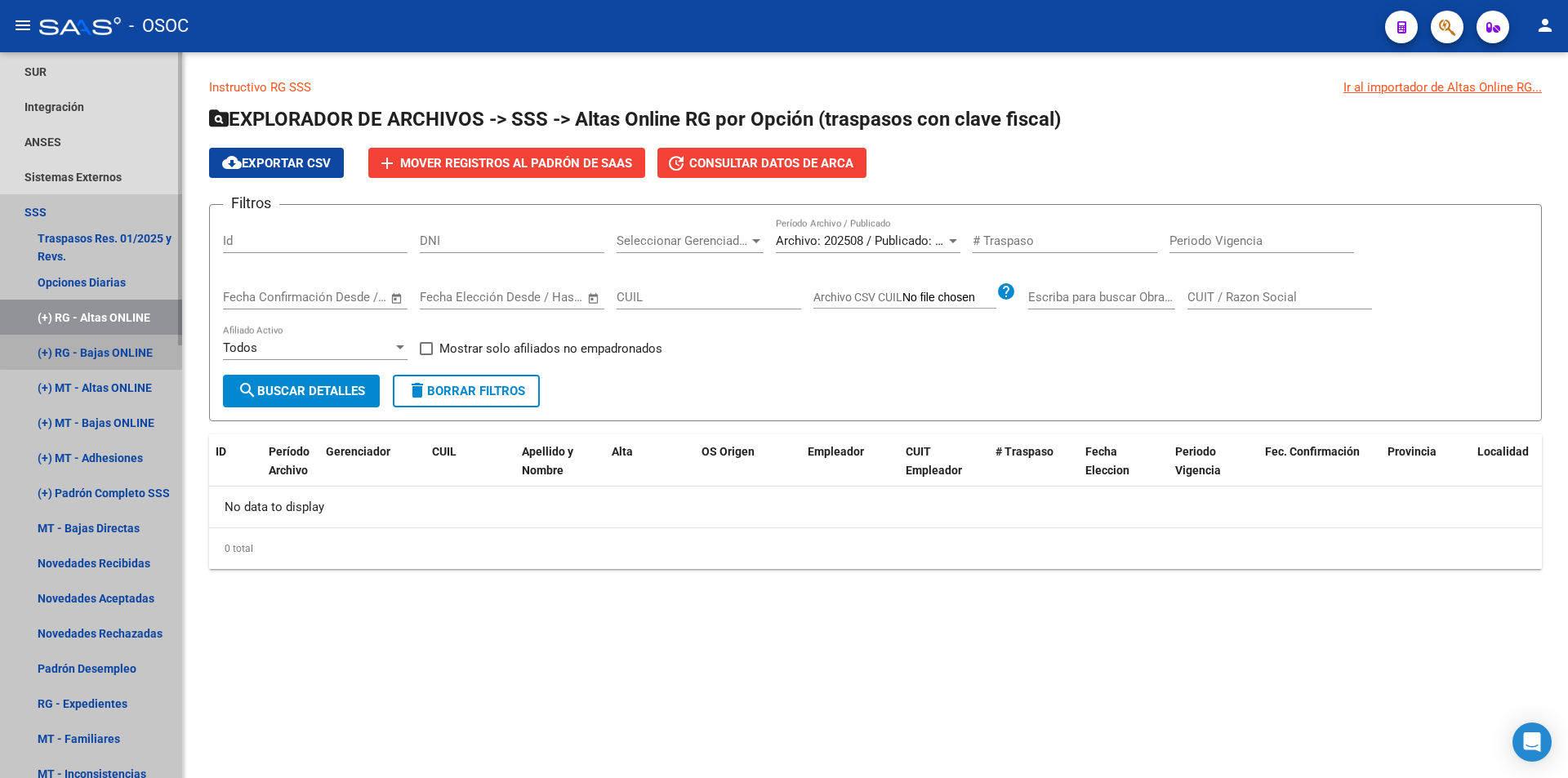
click at [135, 348] on link "(+) RG - Bajas ONLINE" at bounding box center [91, 352] width 182 height 35
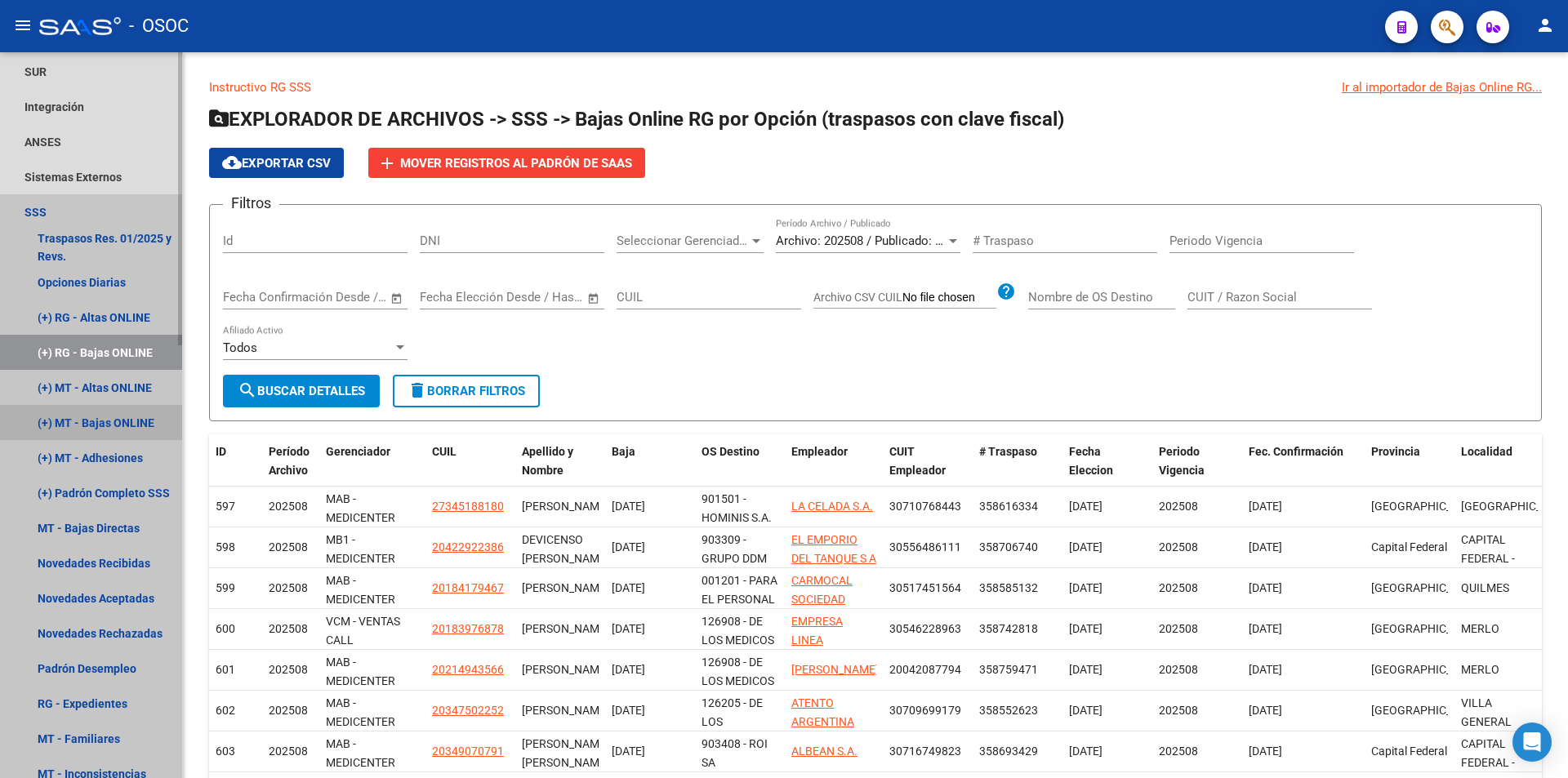
click at [122, 416] on link "(+) MT - Bajas ONLINE" at bounding box center [91, 422] width 182 height 35
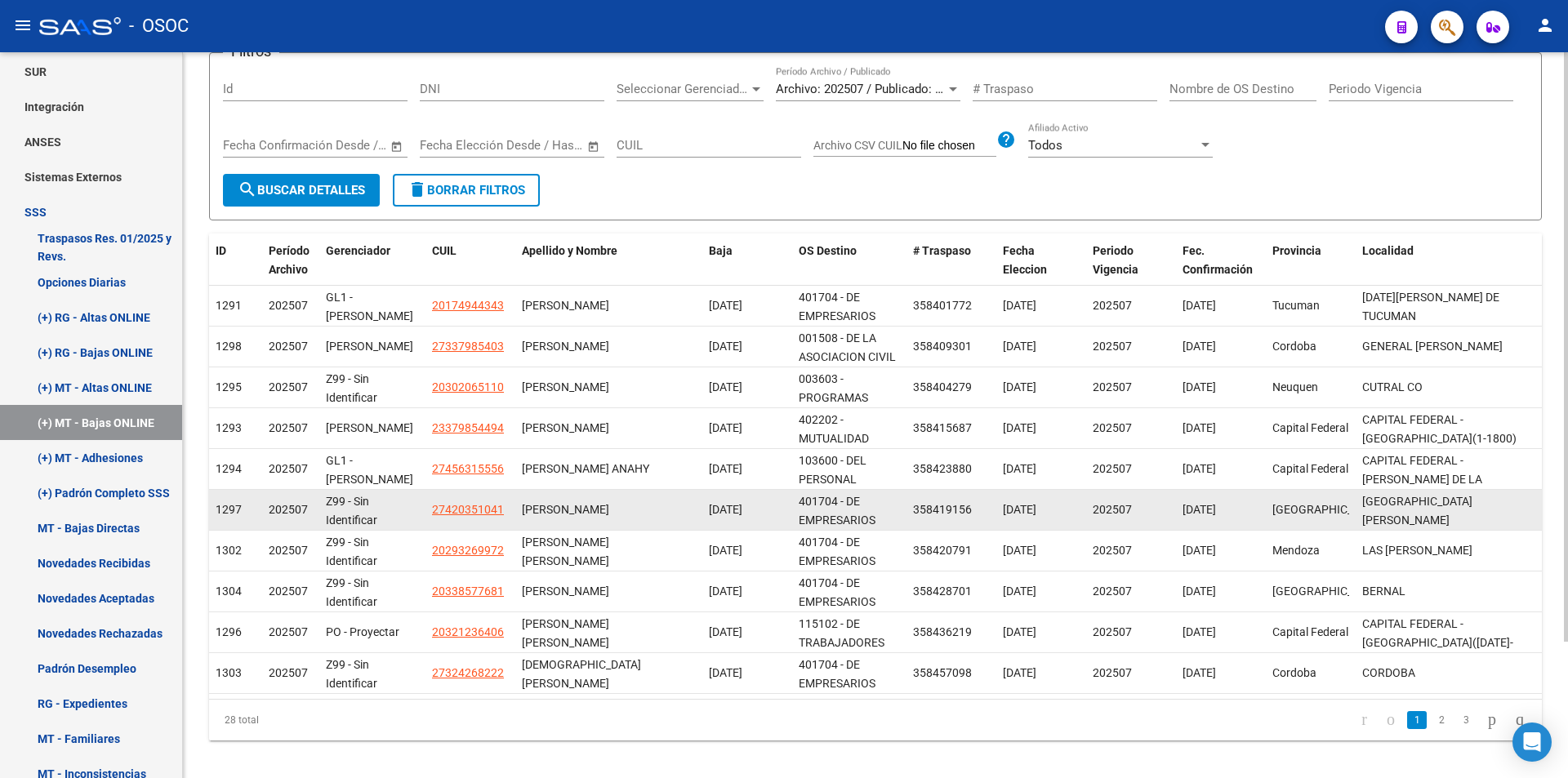
scroll to position [167, 0]
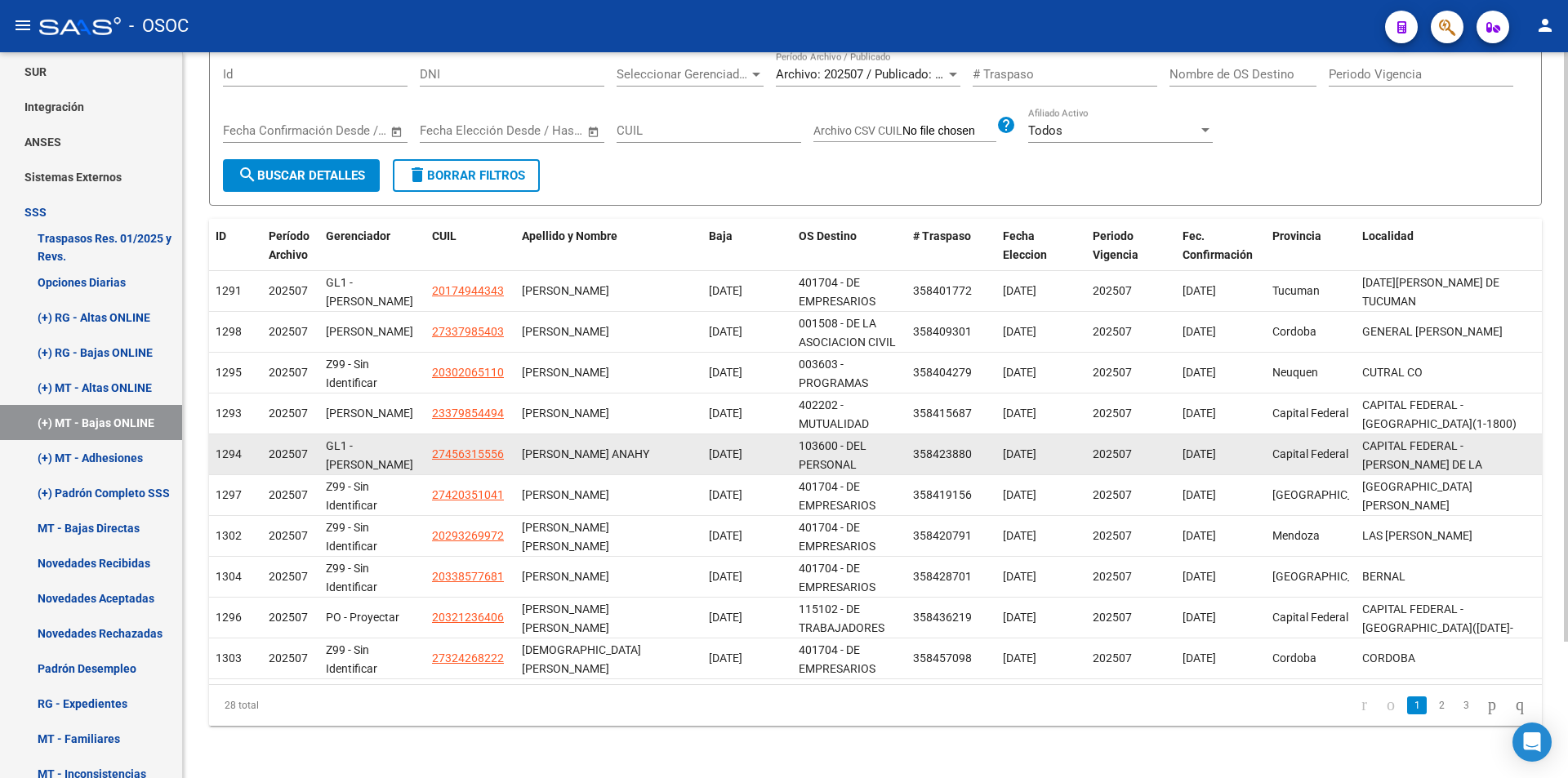
click at [434, 440] on datatable-body-cell "27456315556" at bounding box center [470, 454] width 90 height 40
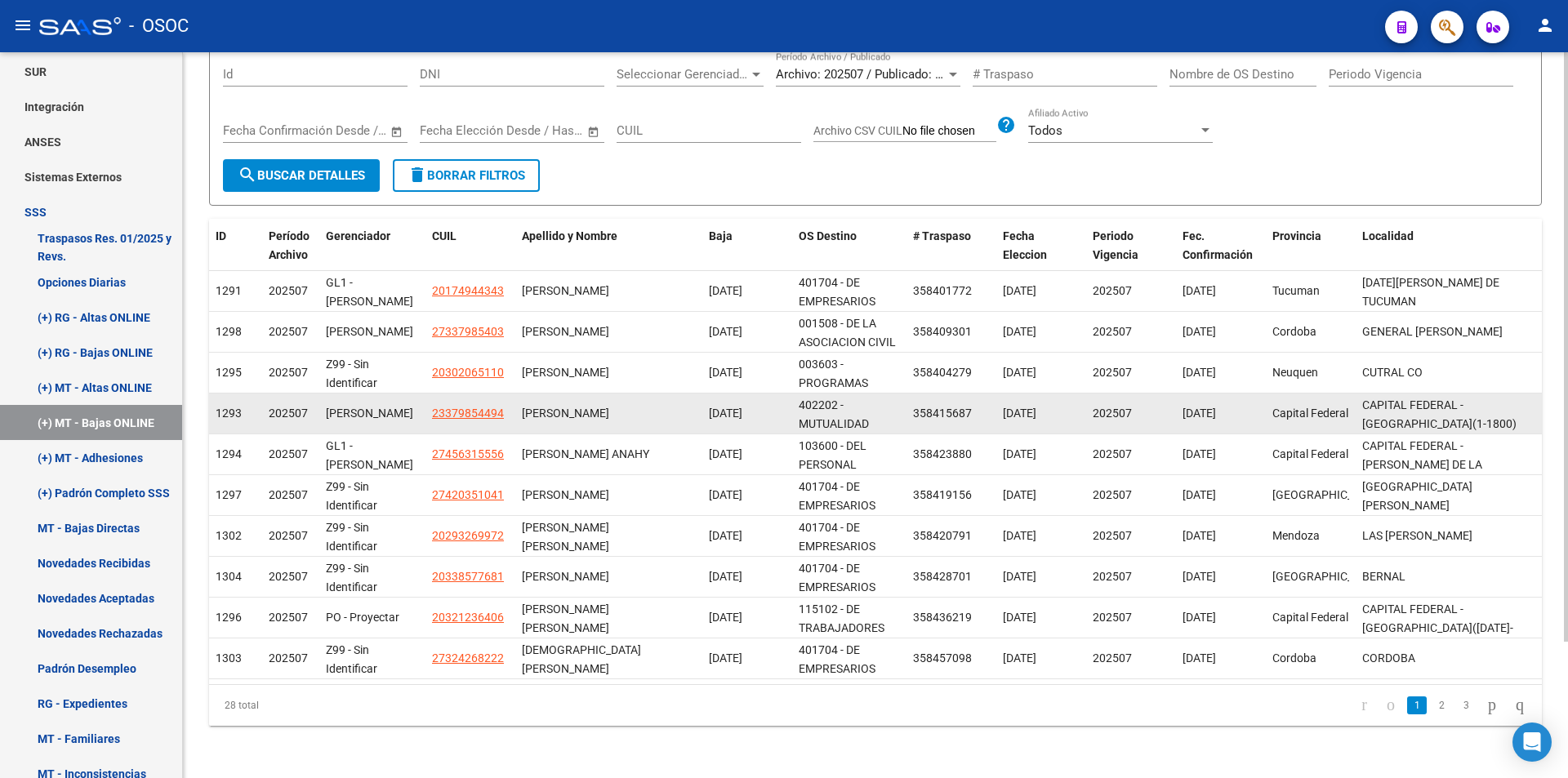
click at [444, 421] on app-link-go-to "23379854494" at bounding box center [468, 413] width 71 height 19
click at [448, 414] on span "23379854494" at bounding box center [468, 413] width 71 height 13
copy span "23379854494"
type textarea "23379854494"
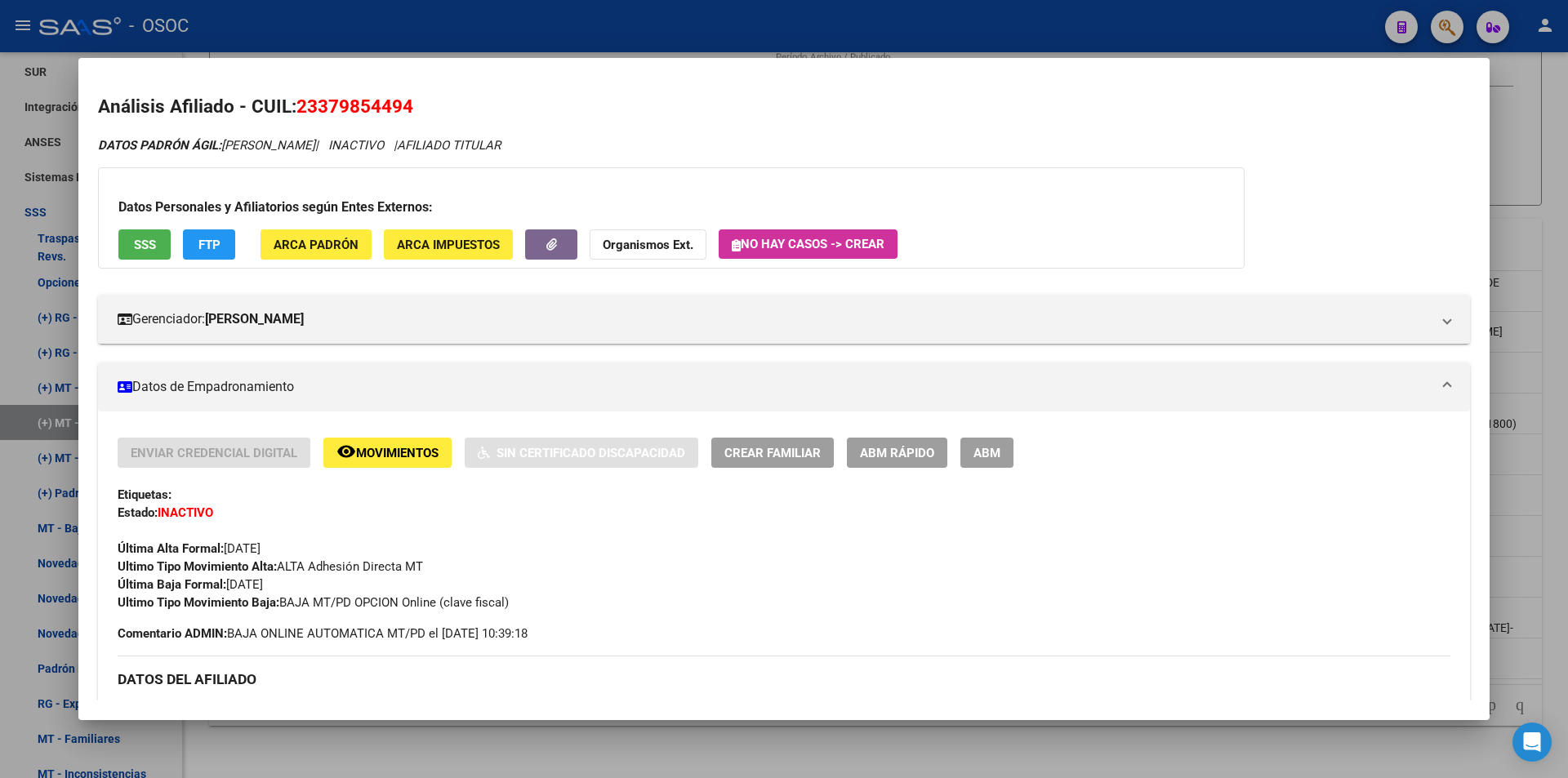
click at [508, 757] on div at bounding box center [784, 389] width 1568 height 778
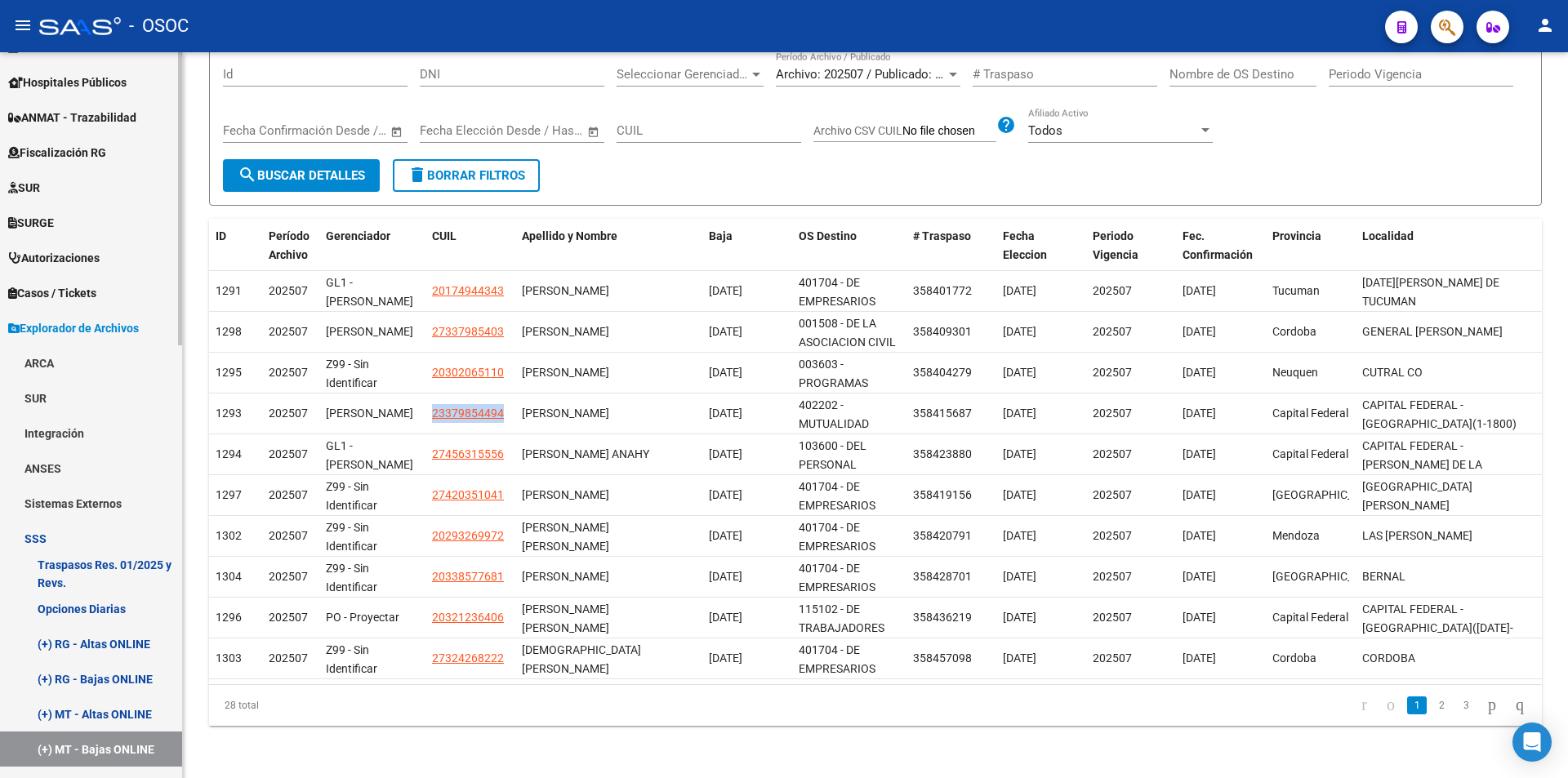
scroll to position [112, 0]
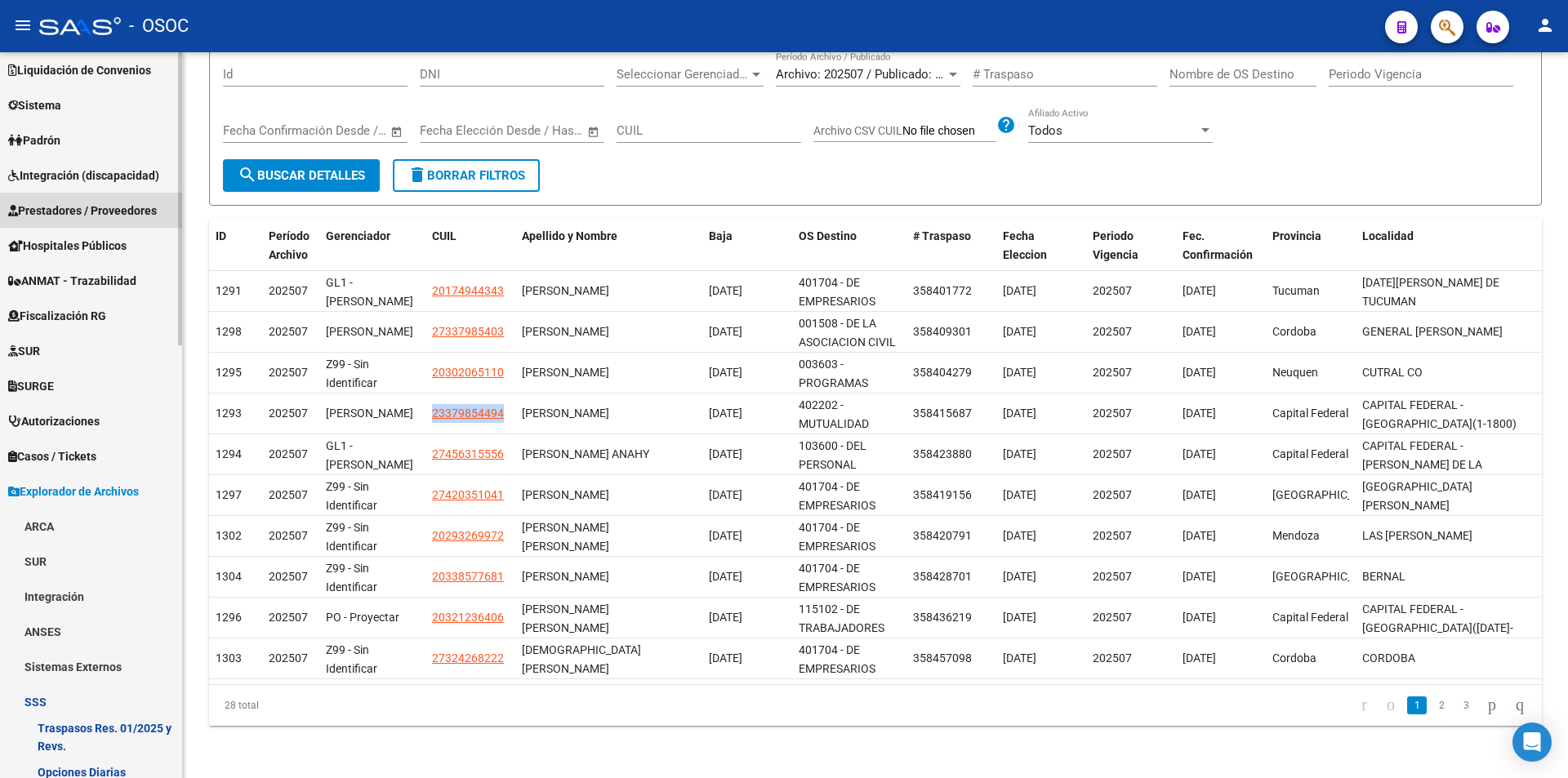
click at [136, 219] on span "Prestadores / Proveedores" at bounding box center [82, 211] width 148 height 18
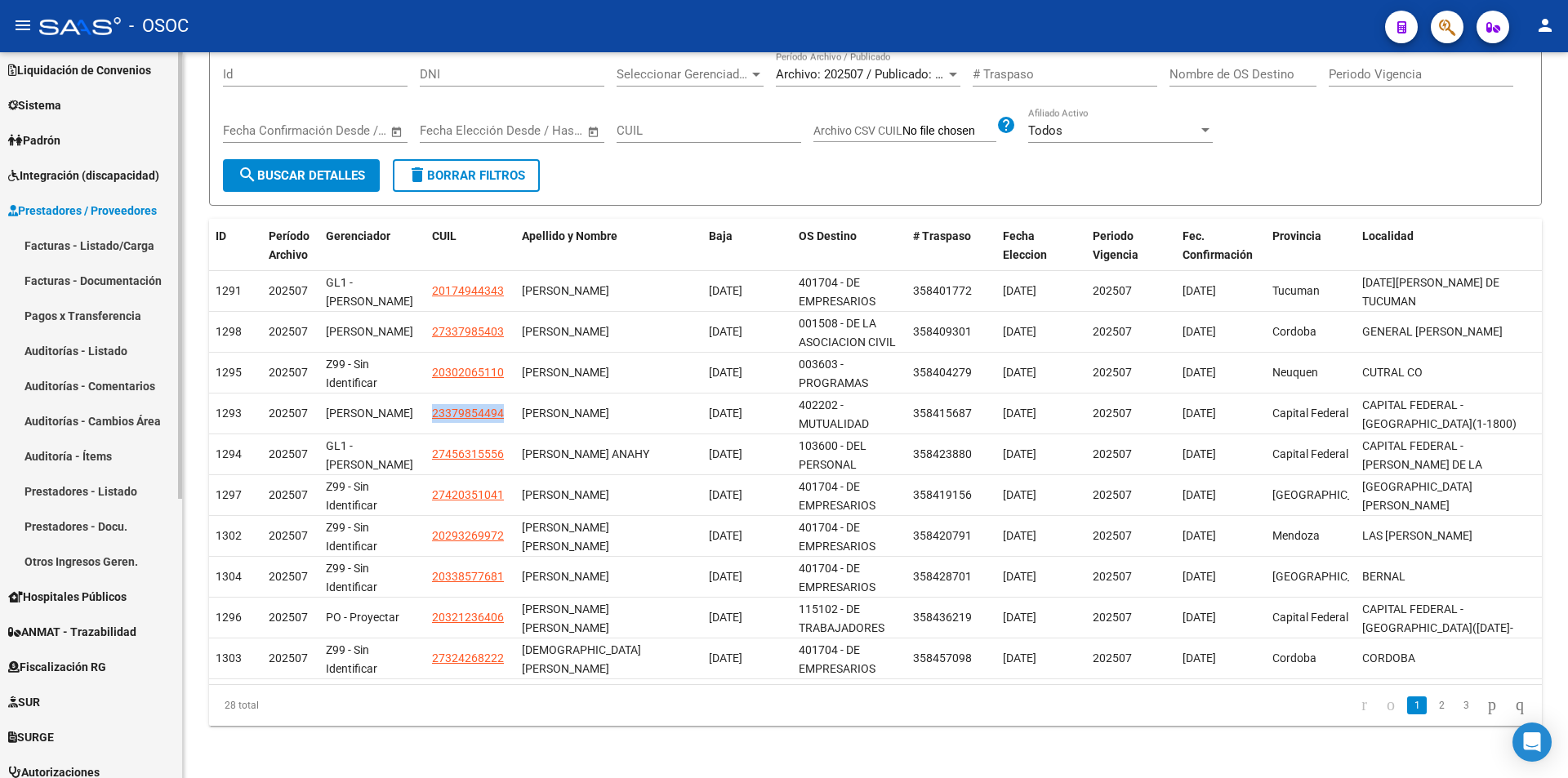
click at [132, 235] on link "Facturas - Listado/Carga" at bounding box center [91, 245] width 182 height 35
